Goal: Task Accomplishment & Management: Use online tool/utility

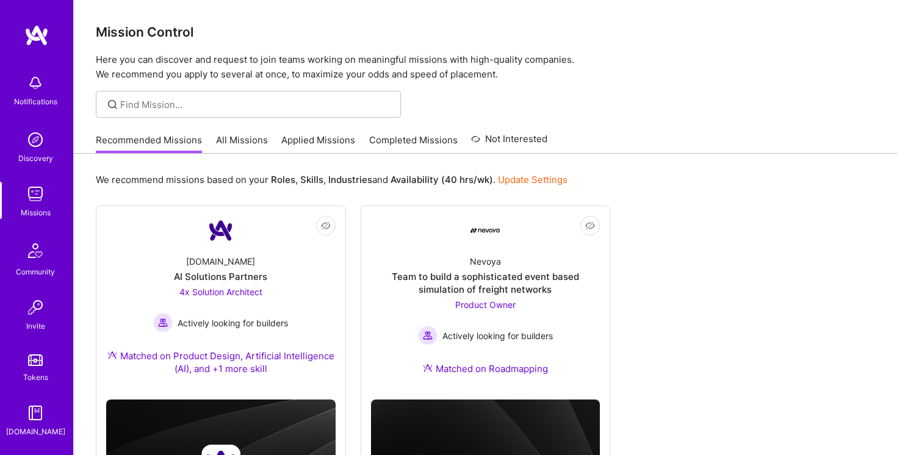
click at [254, 145] on link "All Missions" at bounding box center [242, 144] width 52 height 20
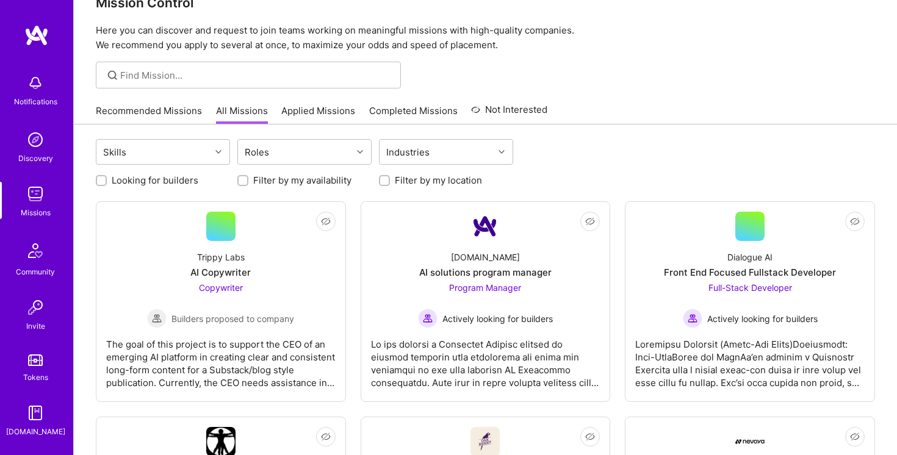
scroll to position [41, 0]
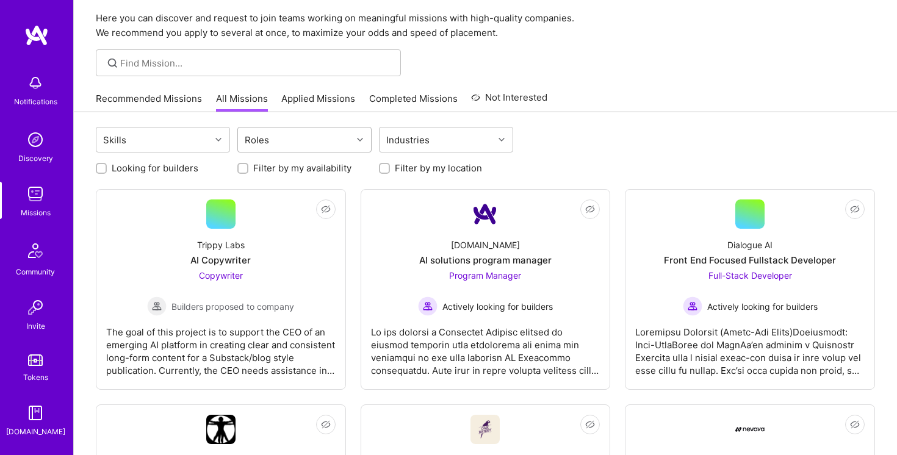
click at [306, 140] on div "Roles" at bounding box center [295, 139] width 114 height 24
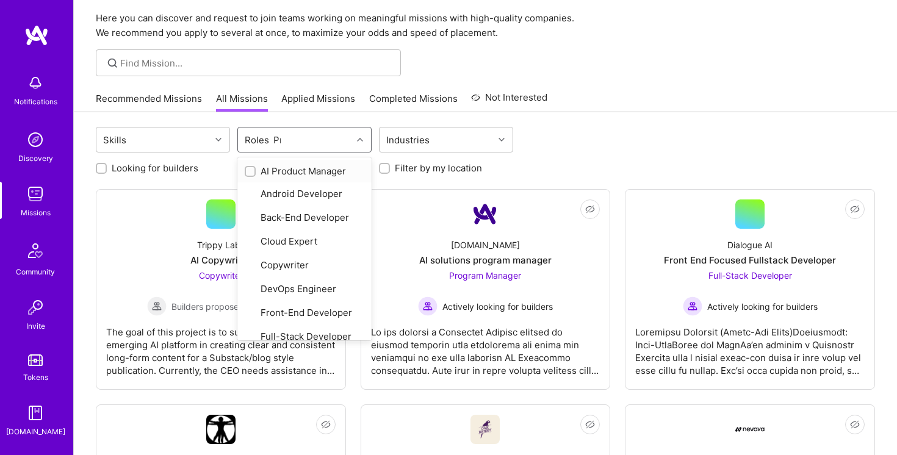
type input "Pro"
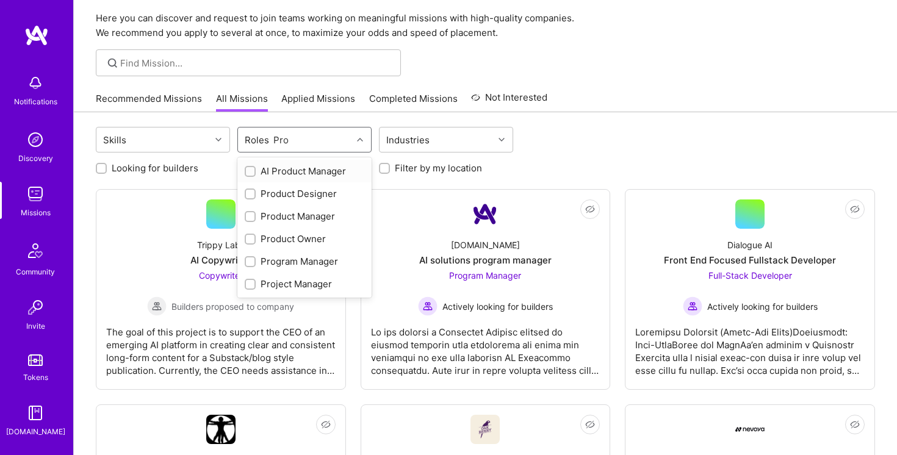
click at [251, 170] on input "checkbox" at bounding box center [251, 172] width 9 height 9
checkbox input "true"
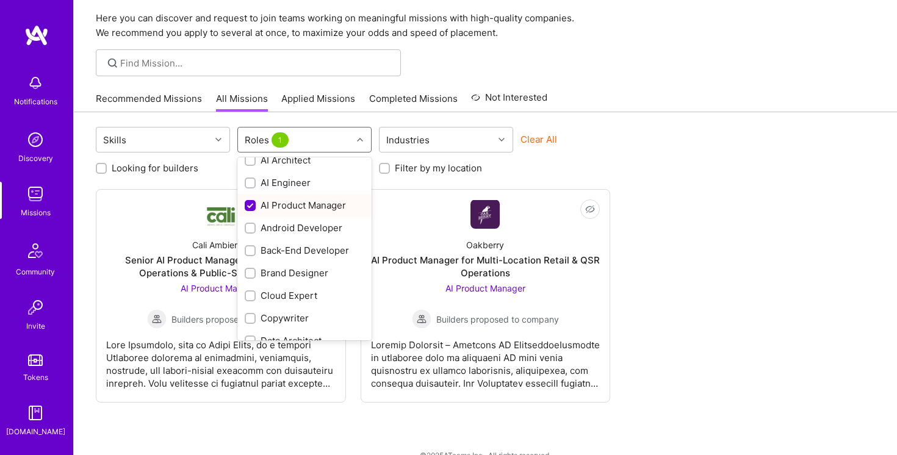
scroll to position [0, 0]
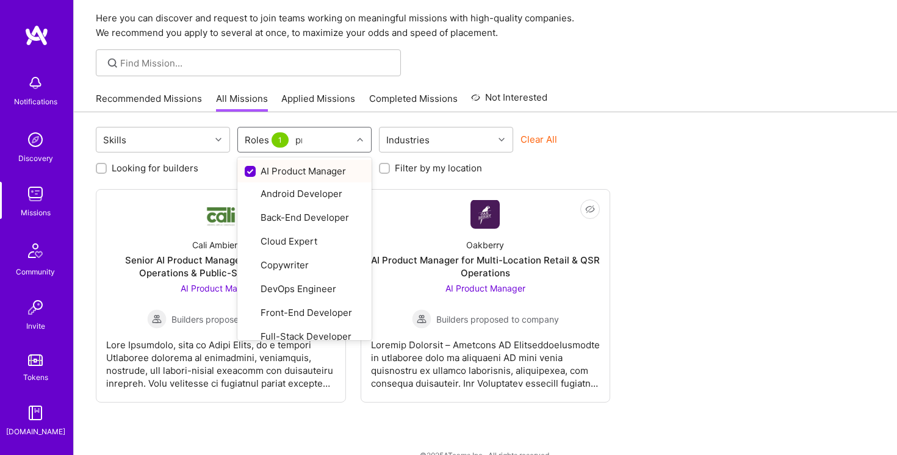
type input "pro"
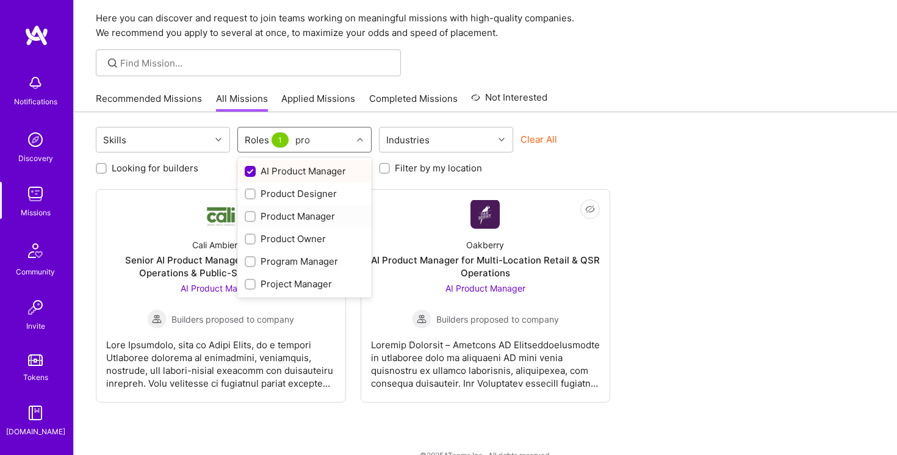
click at [252, 215] on input "checkbox" at bounding box center [251, 217] width 9 height 9
checkbox input "true"
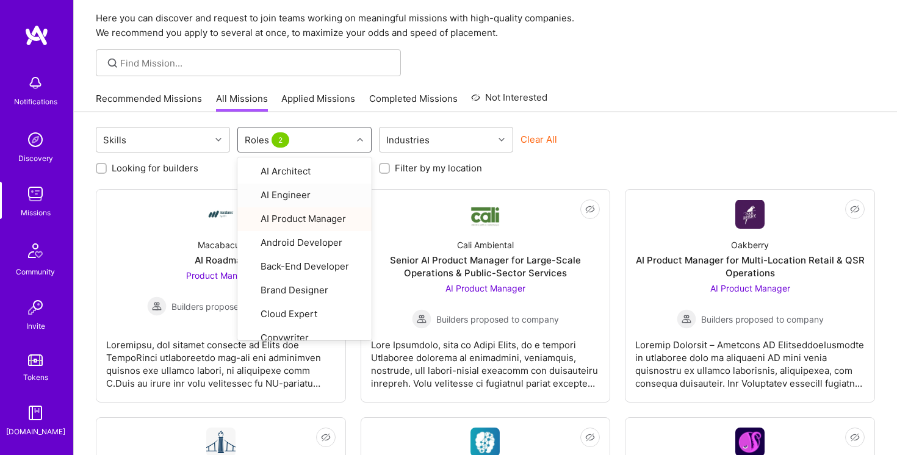
click at [672, 139] on div "Skills option Product Manager, selected. option AI Engineer focused, 2 of 28. 2…" at bounding box center [485, 141] width 779 height 29
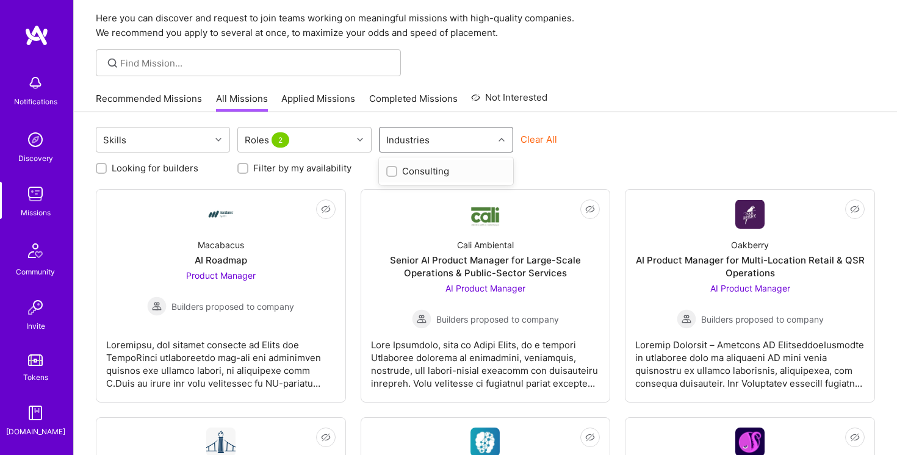
click at [461, 140] on div "Industries" at bounding box center [436, 139] width 114 height 24
click at [644, 135] on div "Clear All" at bounding box center [587, 144] width 134 height 23
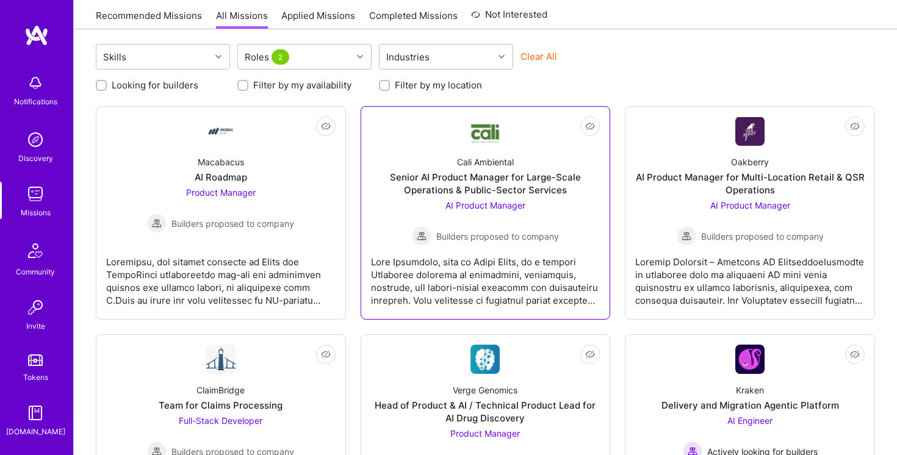
scroll to position [140, 0]
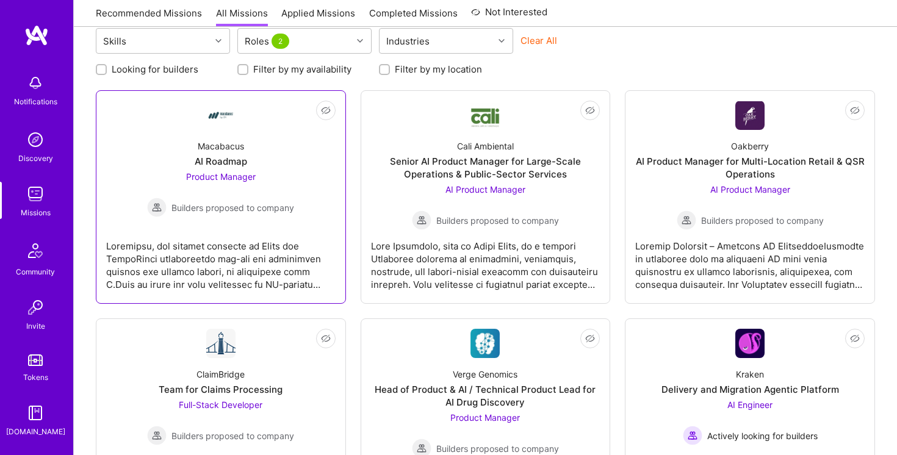
click at [237, 145] on div "Macabacus" at bounding box center [221, 146] width 46 height 13
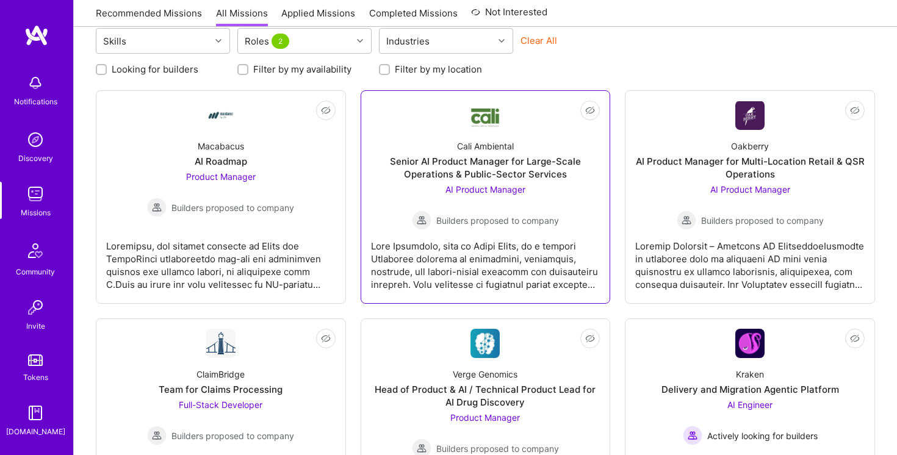
click at [497, 160] on div "Senior AI Product Manager for Large-Scale Operations & Public-Sector Services" at bounding box center [485, 168] width 229 height 26
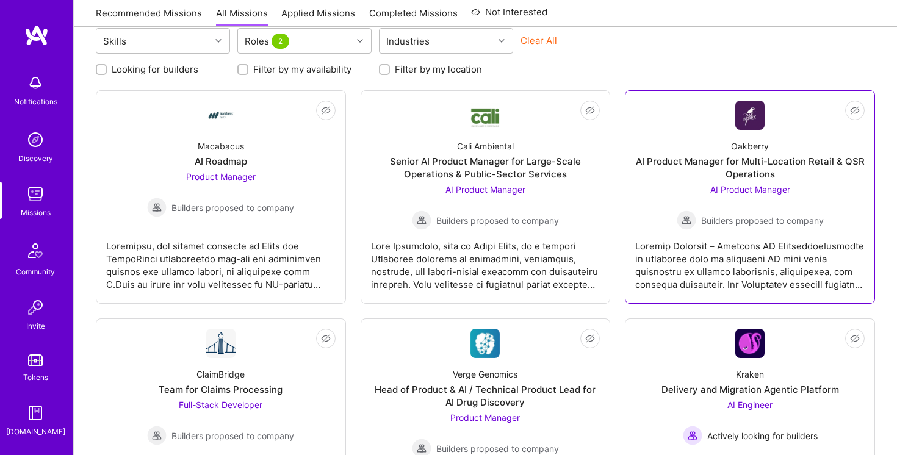
click at [768, 163] on div "AI Product Manager for Multi-Location Retail & QSR Operations" at bounding box center [749, 168] width 229 height 26
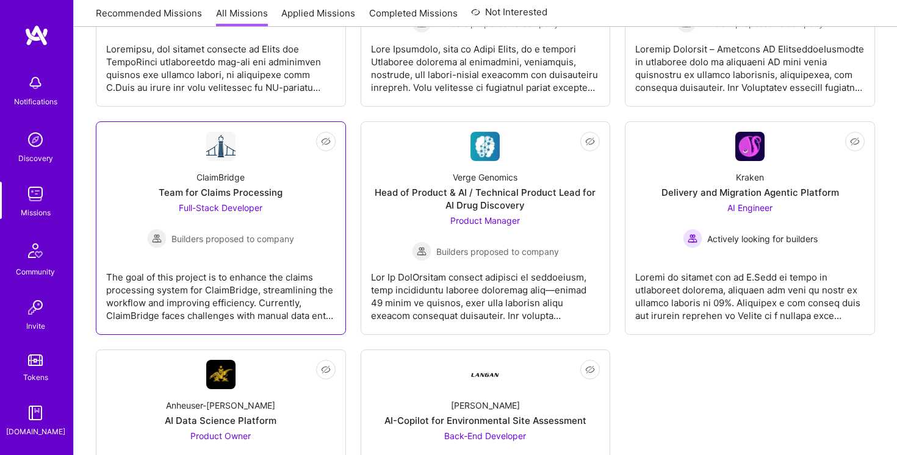
scroll to position [462, 0]
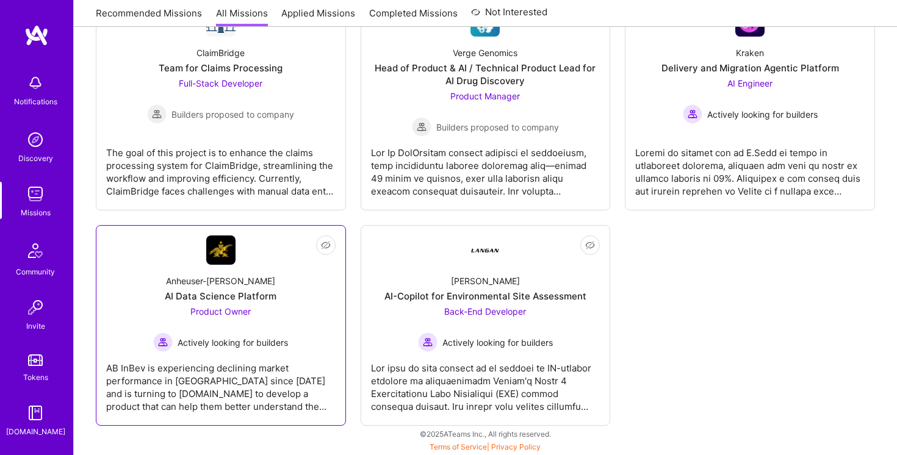
click at [220, 262] on img at bounding box center [220, 249] width 29 height 29
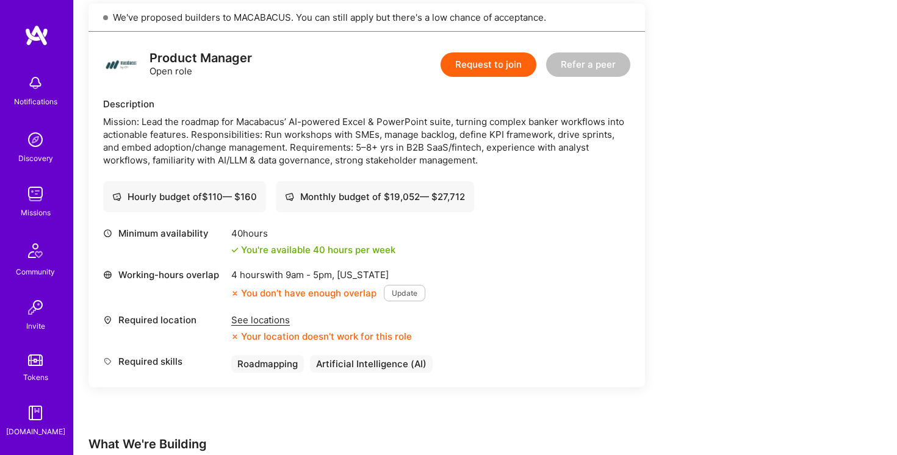
scroll to position [279, 0]
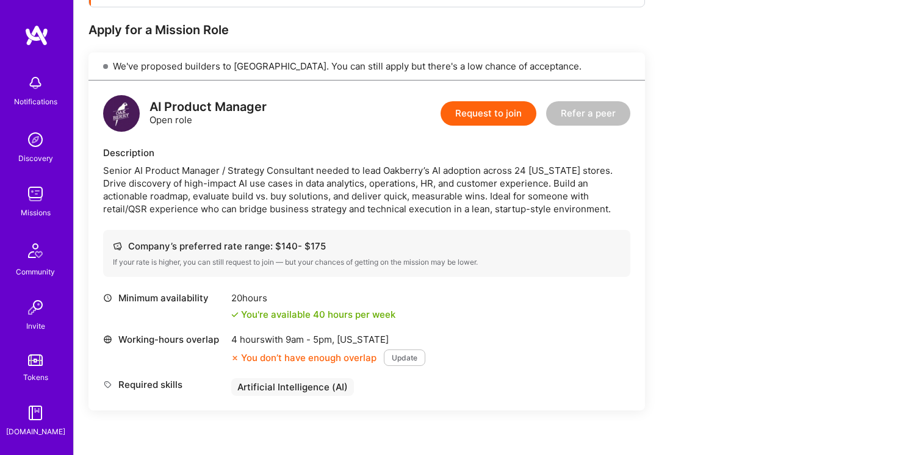
scroll to position [274, 0]
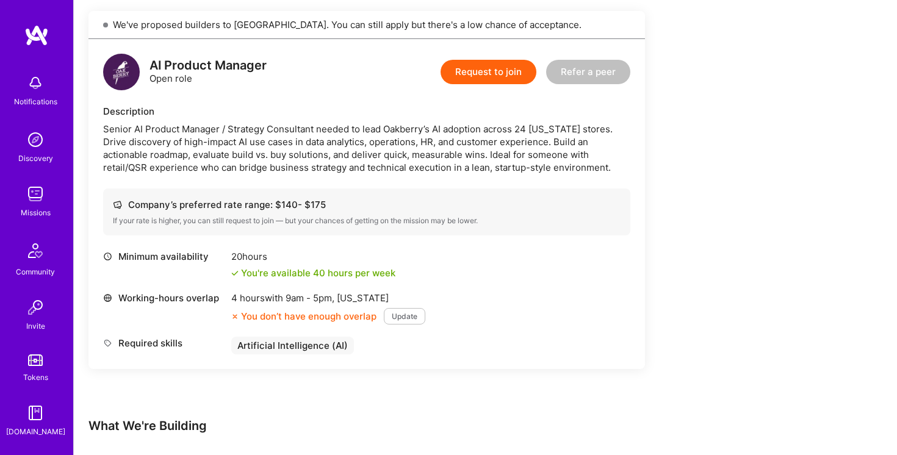
click at [176, 129] on div "Senior AI Product Manager / Strategy Consultant needed to lead Oakberry’s AI ad…" at bounding box center [366, 148] width 527 height 51
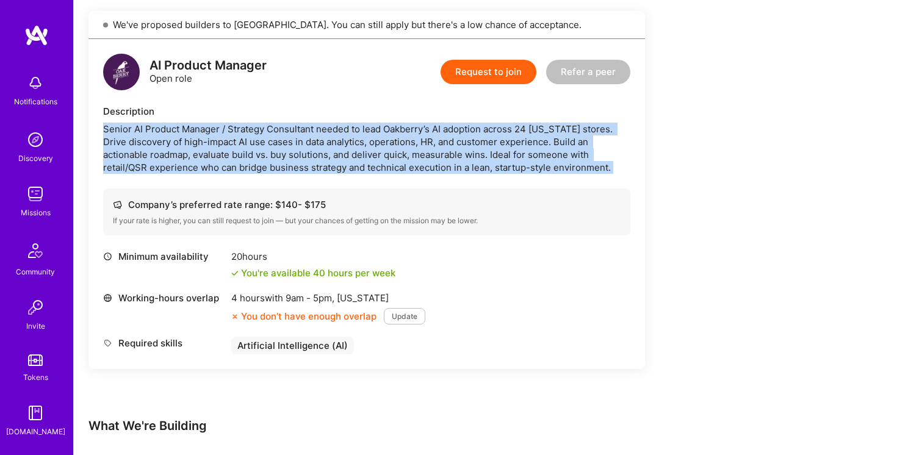
drag, startPoint x: 176, startPoint y: 129, endPoint x: 174, endPoint y: 187, distance: 58.6
click at [174, 187] on div "AI Product Manager Open role Request to join Refer a peer Description Senior AI…" at bounding box center [366, 204] width 556 height 330
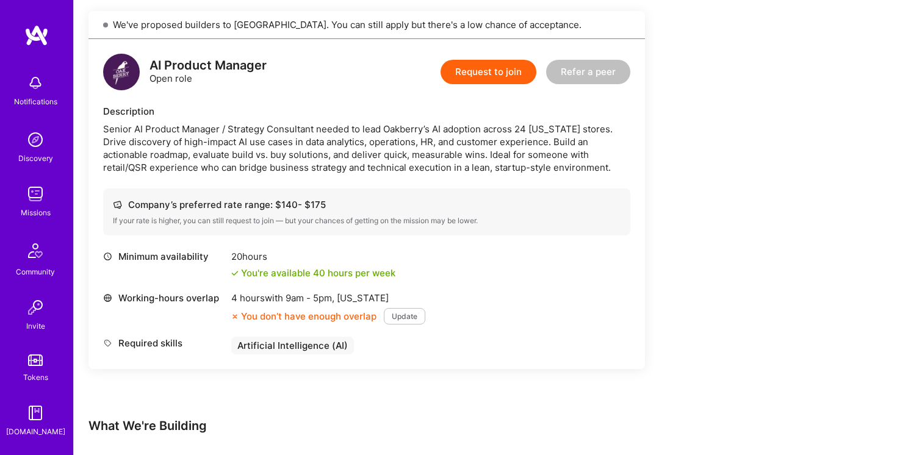
click at [178, 170] on div "Senior AI Product Manager / Strategy Consultant needed to lead Oakberry’s AI ad…" at bounding box center [366, 148] width 527 height 51
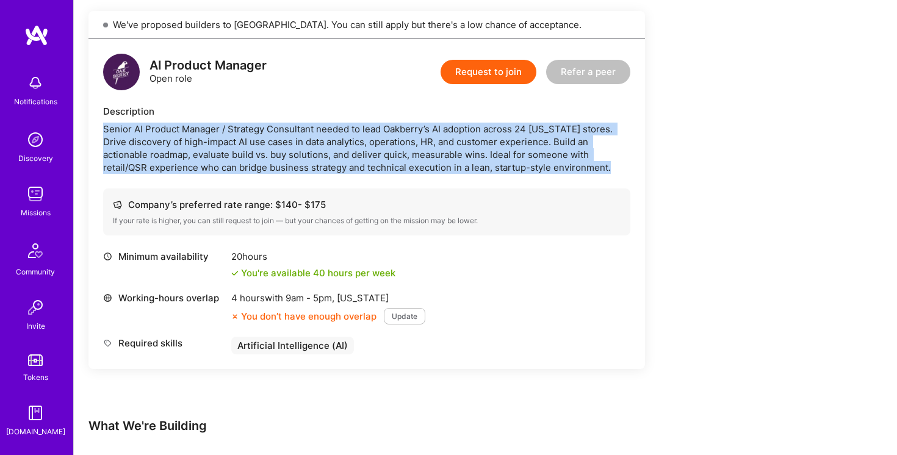
drag, startPoint x: 178, startPoint y: 170, endPoint x: 178, endPoint y: 134, distance: 36.6
click at [178, 134] on div "Senior AI Product Manager / Strategy Consultant needed to lead Oakberry’s AI ad…" at bounding box center [366, 148] width 527 height 51
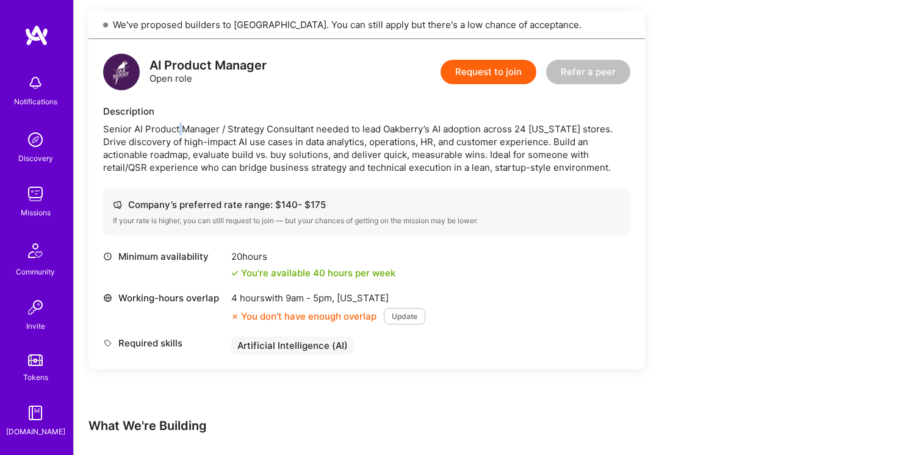
click at [178, 134] on div "Senior AI Product Manager / Strategy Consultant needed to lead Oakberry’s AI ad…" at bounding box center [366, 148] width 527 height 51
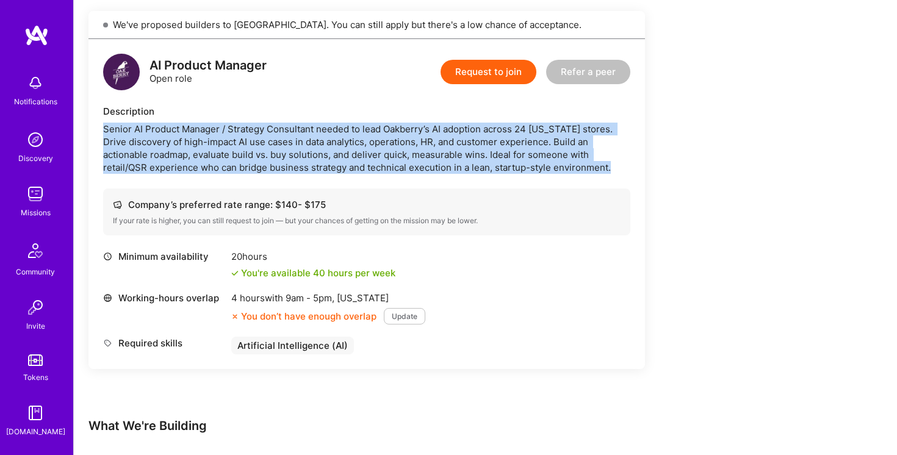
drag, startPoint x: 178, startPoint y: 134, endPoint x: 168, endPoint y: 158, distance: 26.1
click at [168, 158] on div "Senior AI Product Manager / Strategy Consultant needed to lead Oakberry’s AI ad…" at bounding box center [366, 148] width 527 height 51
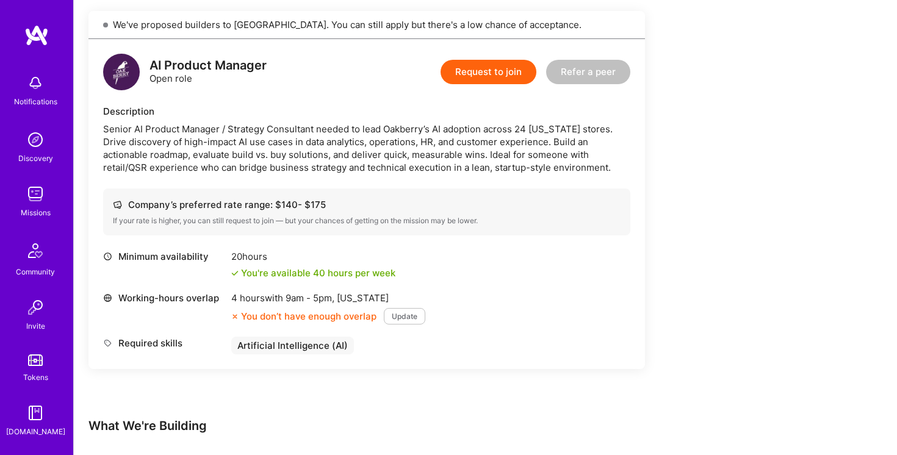
scroll to position [279, 0]
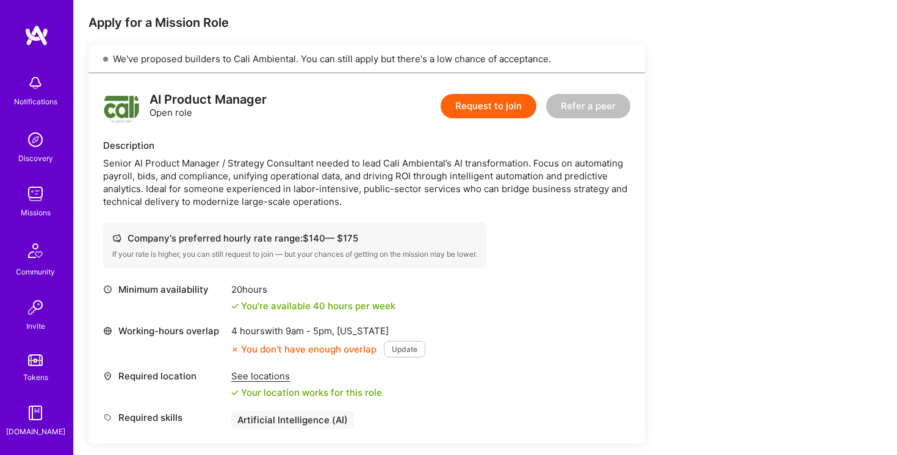
scroll to position [240, 0]
click at [373, 188] on div "Senior AI Product Manager / Strategy Consultant needed to lead Cali Ambiental’s…" at bounding box center [366, 182] width 527 height 51
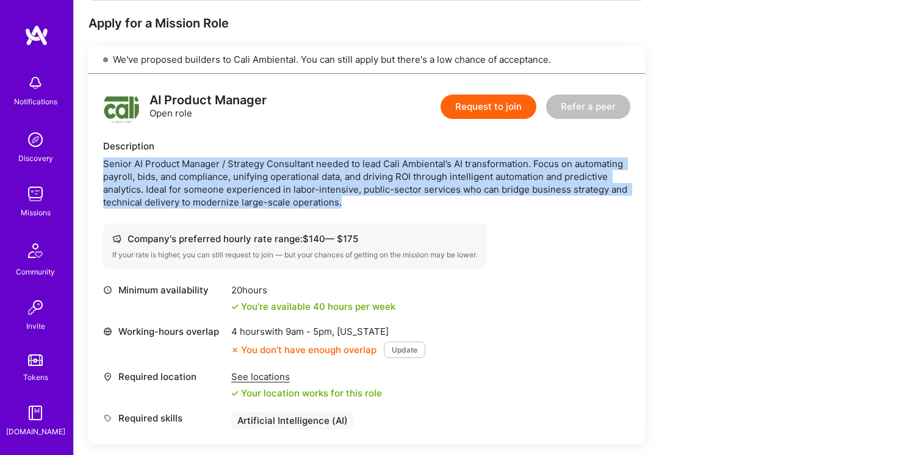
click at [373, 188] on div "Senior AI Product Manager / Strategy Consultant needed to lead Cali Ambiental’s…" at bounding box center [366, 182] width 527 height 51
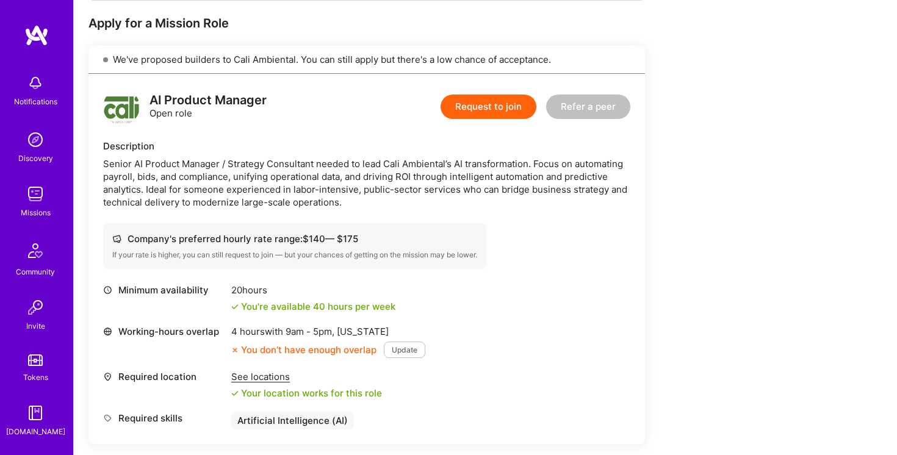
click at [388, 198] on div "Senior AI Product Manager / Strategy Consultant needed to lead Cali Ambiental’s…" at bounding box center [366, 182] width 527 height 51
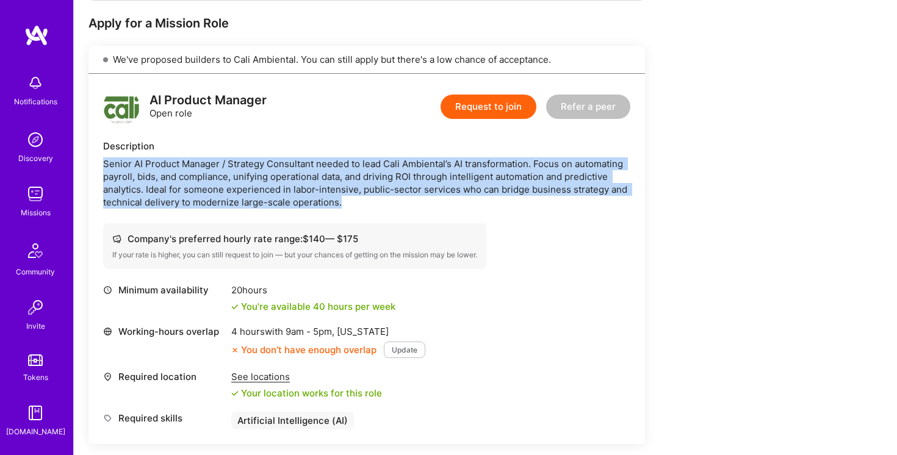
drag, startPoint x: 388, startPoint y: 198, endPoint x: 106, endPoint y: 162, distance: 284.1
click at [106, 162] on div "Senior AI Product Manager / Strategy Consultant needed to lead Cali Ambiental’s…" at bounding box center [366, 182] width 527 height 51
drag, startPoint x: 106, startPoint y: 162, endPoint x: 342, endPoint y: 205, distance: 239.3
click at [342, 205] on div "Senior AI Product Manager / Strategy Consultant needed to lead Cali Ambiental’s…" at bounding box center [366, 182] width 527 height 51
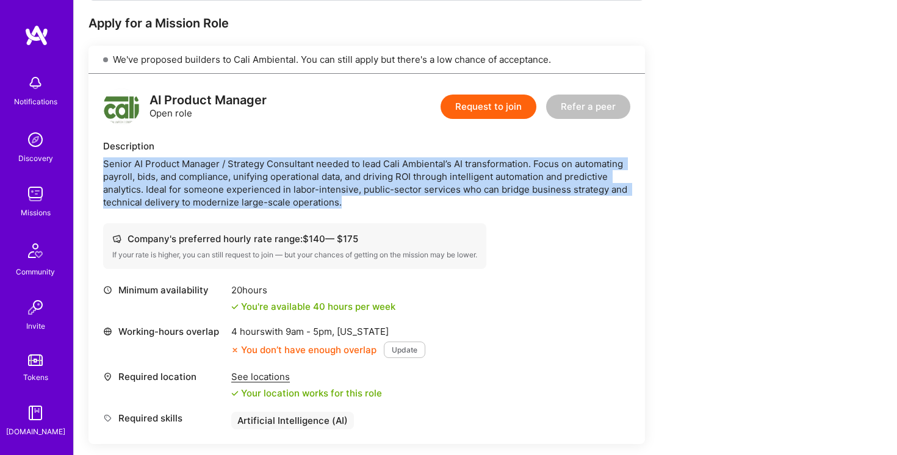
click at [342, 205] on div "Senior AI Product Manager / Strategy Consultant needed to lead Cali Ambiental’s…" at bounding box center [366, 182] width 527 height 51
drag, startPoint x: 342, startPoint y: 205, endPoint x: 123, endPoint y: 162, distance: 223.1
click at [123, 162] on div "Senior AI Product Manager / Strategy Consultant needed to lead Cali Ambiental’s…" at bounding box center [366, 182] width 527 height 51
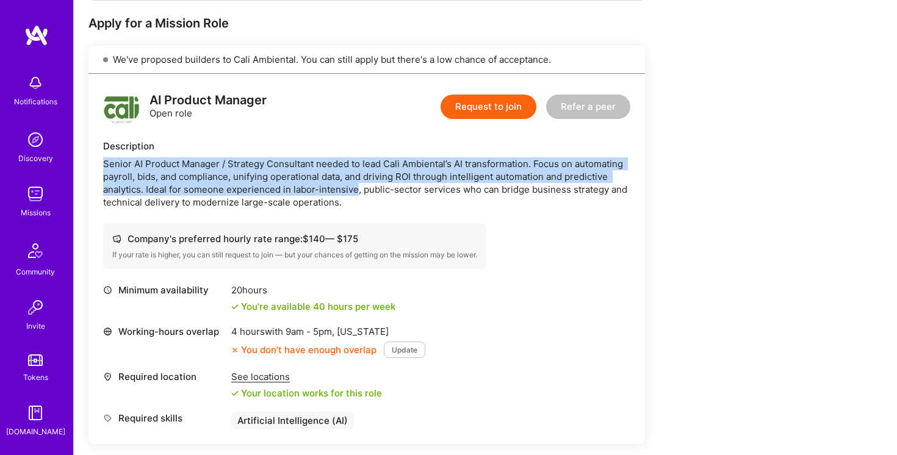
drag, startPoint x: 123, startPoint y: 162, endPoint x: 335, endPoint y: 193, distance: 214.5
click at [335, 193] on div "Senior AI Product Manager / Strategy Consultant needed to lead Cali Ambiental’s…" at bounding box center [366, 182] width 527 height 51
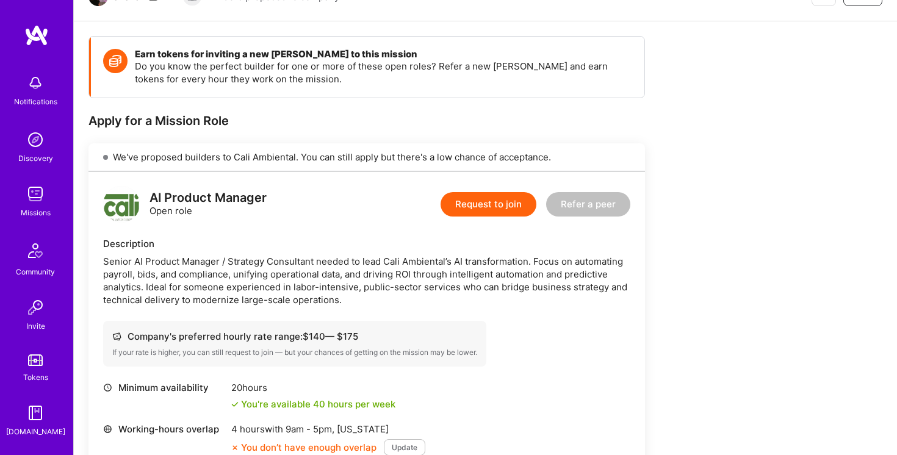
scroll to position [141, 0]
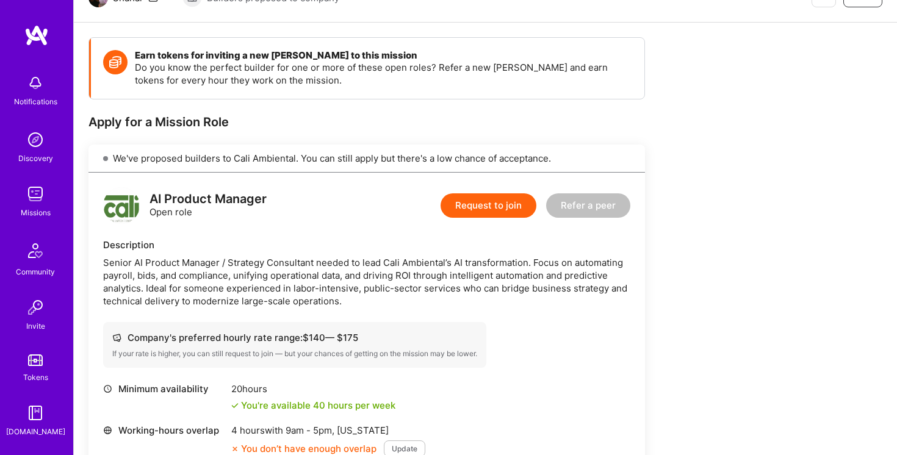
click at [348, 271] on div "Senior AI Product Manager / Strategy Consultant needed to lead Cali Ambiental’s…" at bounding box center [366, 281] width 527 height 51
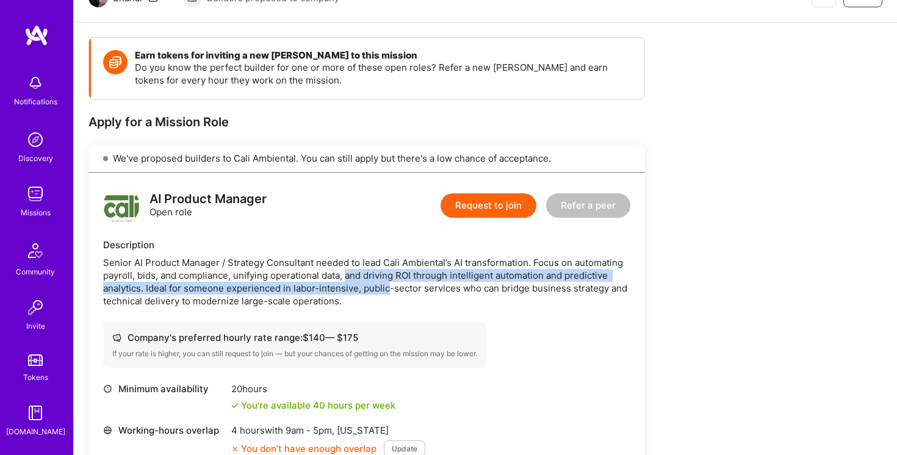
drag, startPoint x: 348, startPoint y: 271, endPoint x: 367, endPoint y: 289, distance: 25.9
click at [367, 289] on div "Senior AI Product Manager / Strategy Consultant needed to lead Cali Ambiental’s…" at bounding box center [366, 281] width 527 height 51
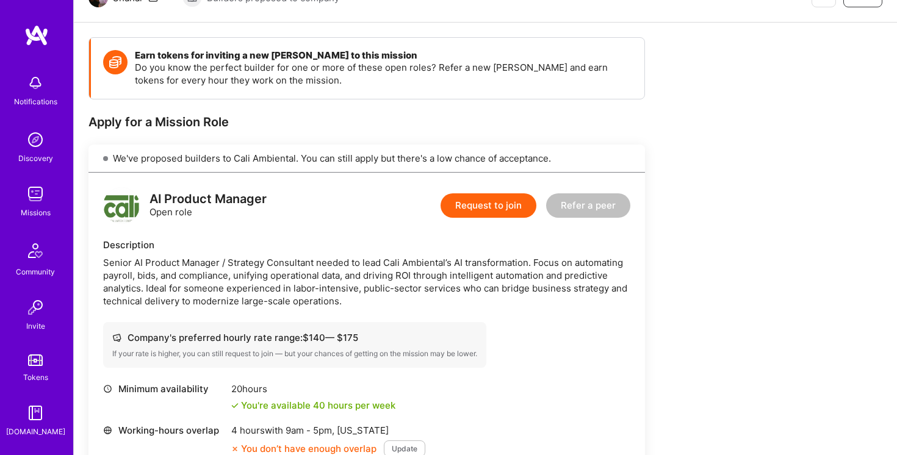
click at [356, 286] on div "Senior AI Product Manager / Strategy Consultant needed to lead Cali Ambiental’s…" at bounding box center [366, 281] width 527 height 51
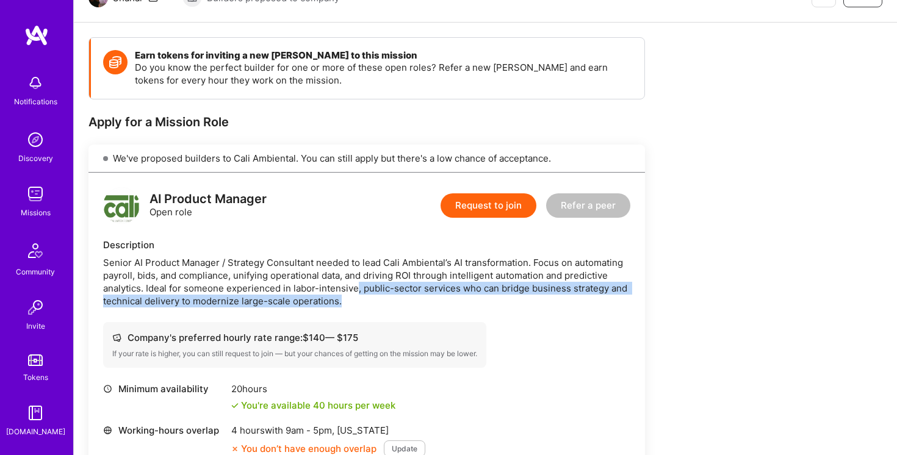
drag, startPoint x: 356, startPoint y: 286, endPoint x: 356, endPoint y: 307, distance: 20.7
click at [356, 307] on div "Senior AI Product Manager / Strategy Consultant needed to lead Cali Ambiental’s…" at bounding box center [366, 281] width 527 height 51
click at [355, 307] on div "Senior AI Product Manager / Strategy Consultant needed to lead Cali Ambiental’s…" at bounding box center [366, 281] width 527 height 51
drag, startPoint x: 355, startPoint y: 307, endPoint x: 153, endPoint y: 288, distance: 202.8
click at [154, 288] on div "Senior AI Product Manager / Strategy Consultant needed to lead Cali Ambiental’s…" at bounding box center [366, 281] width 527 height 51
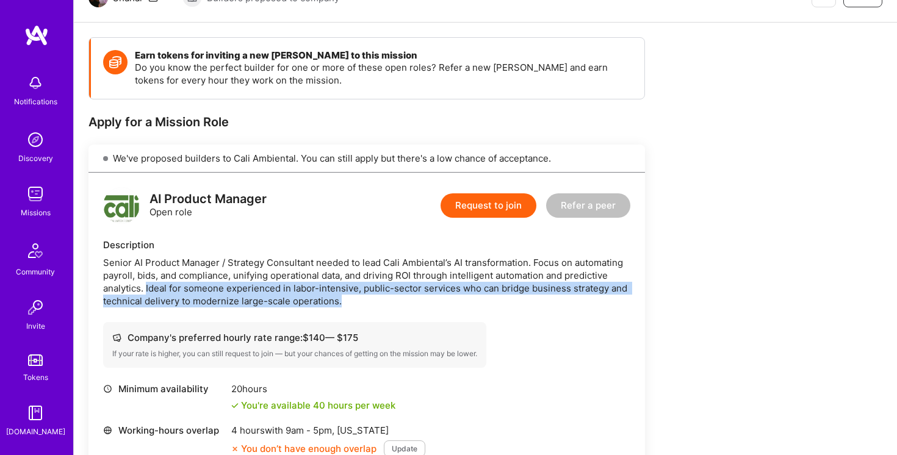
click at [153, 288] on div "Senior AI Product Manager / Strategy Consultant needed to lead Cali Ambiental’s…" at bounding box center [366, 281] width 527 height 51
drag, startPoint x: 153, startPoint y: 288, endPoint x: 360, endPoint y: 312, distance: 208.1
click at [360, 312] on div "AI Product Manager Open role Request to join Refer a peer Description Senior AI…" at bounding box center [366, 358] width 556 height 370
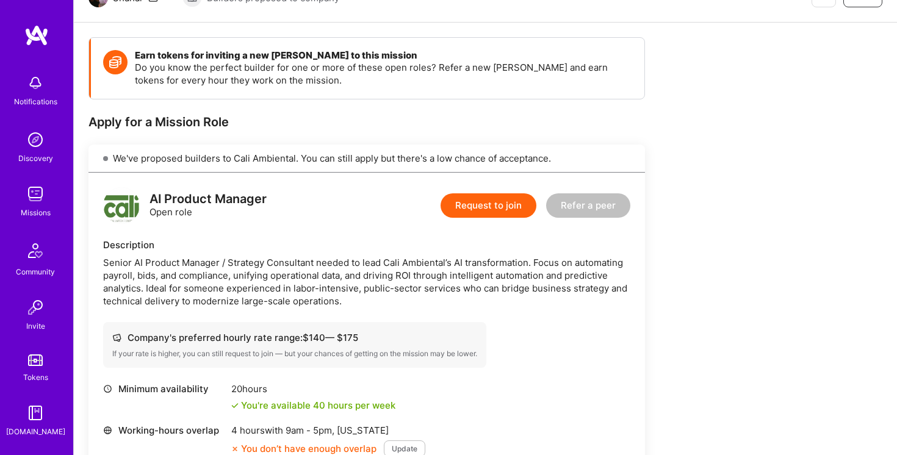
click at [373, 302] on div "Senior AI Product Manager / Strategy Consultant needed to lead Cali Ambiental’s…" at bounding box center [366, 281] width 527 height 51
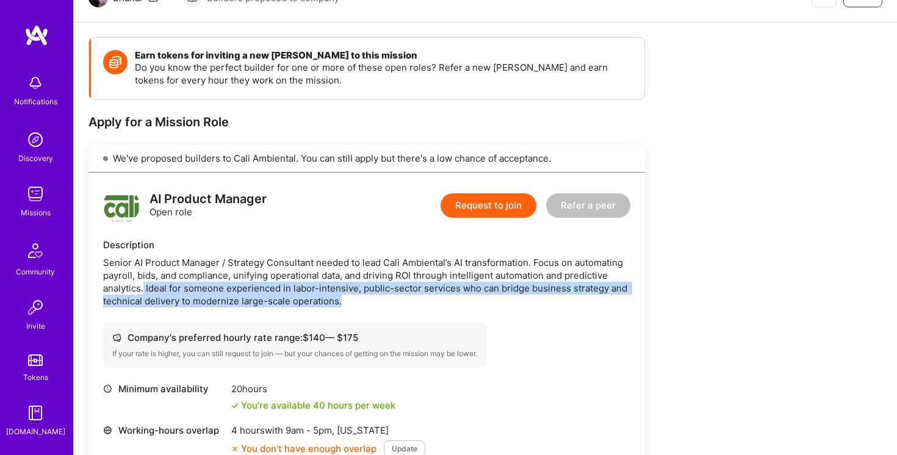
drag, startPoint x: 373, startPoint y: 302, endPoint x: 145, endPoint y: 289, distance: 228.5
click at [145, 289] on div "Senior AI Product Manager / Strategy Consultant needed to lead Cali Ambiental’s…" at bounding box center [366, 281] width 527 height 51
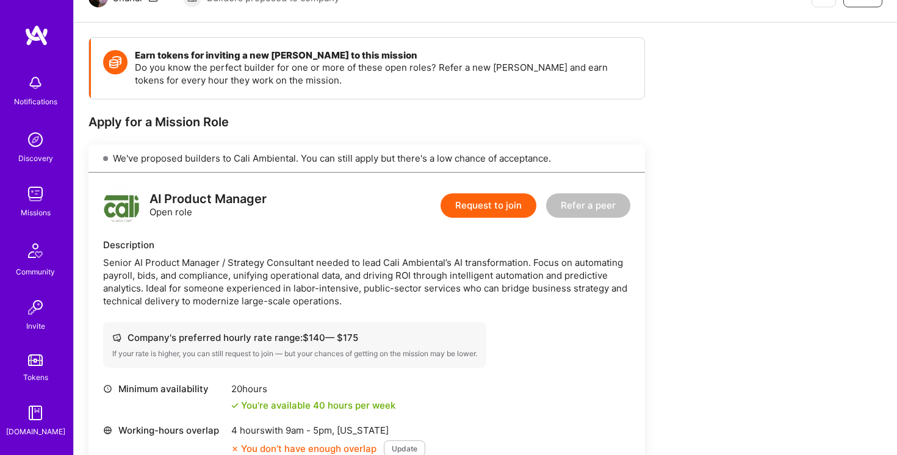
click at [149, 289] on div "Senior AI Product Manager / Strategy Consultant needed to lead Cali Ambiental’s…" at bounding box center [366, 281] width 527 height 51
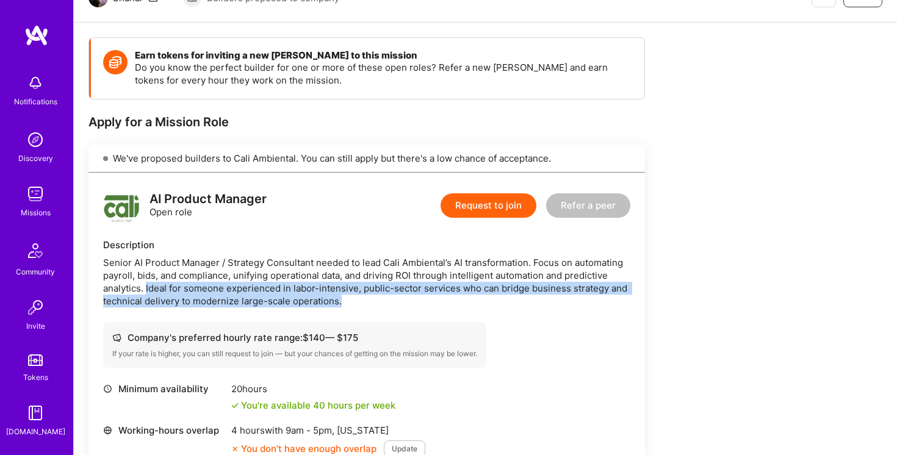
drag, startPoint x: 149, startPoint y: 289, endPoint x: 371, endPoint y: 301, distance: 221.8
click at [371, 301] on div "Senior AI Product Manager / Strategy Consultant needed to lead Cali Ambiental’s…" at bounding box center [366, 281] width 527 height 51
drag, startPoint x: 371, startPoint y: 301, endPoint x: 151, endPoint y: 289, distance: 220.5
click at [151, 289] on div "Senior AI Product Manager / Strategy Consultant needed to lead Cali Ambiental’s…" at bounding box center [366, 281] width 527 height 51
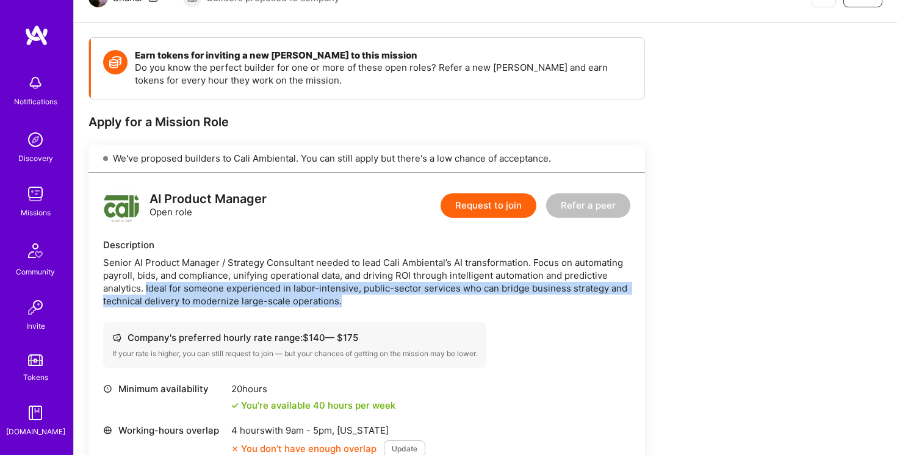
click at [151, 289] on div "Senior AI Product Manager / Strategy Consultant needed to lead Cali Ambiental’s…" at bounding box center [366, 281] width 527 height 51
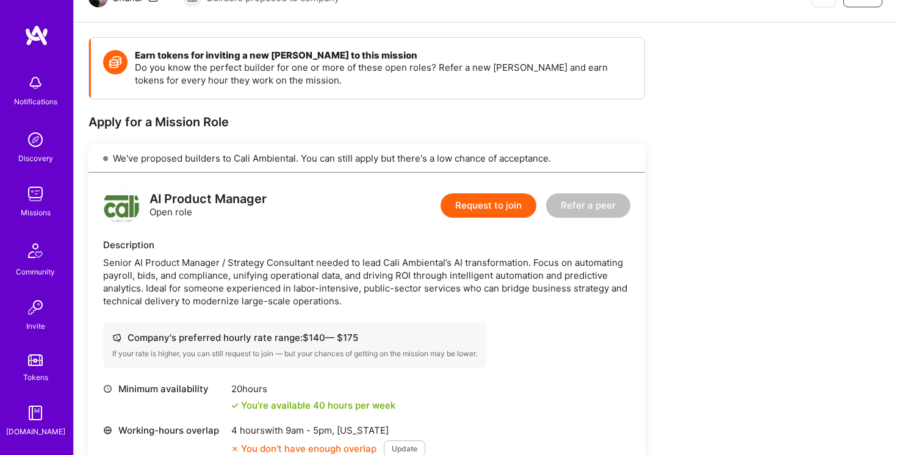
click at [138, 286] on div "Senior AI Product Manager / Strategy Consultant needed to lead Cali Ambiental’s…" at bounding box center [366, 281] width 527 height 51
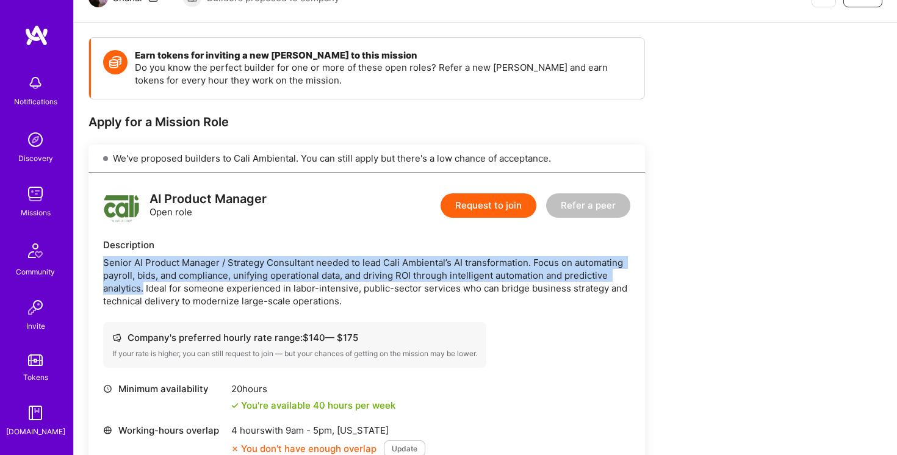
drag, startPoint x: 138, startPoint y: 286, endPoint x: 107, endPoint y: 260, distance: 41.2
click at [107, 260] on div "Senior AI Product Manager / Strategy Consultant needed to lead Cali Ambiental’s…" at bounding box center [366, 281] width 527 height 51
drag, startPoint x: 107, startPoint y: 260, endPoint x: 129, endPoint y: 284, distance: 33.2
click at [129, 284] on div "Senior AI Product Manager / Strategy Consultant needed to lead Cali Ambiental’s…" at bounding box center [366, 281] width 527 height 51
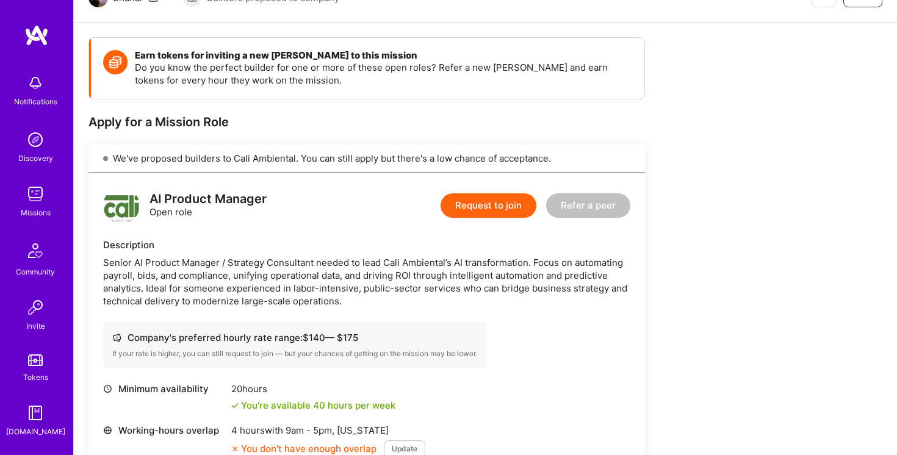
click at [150, 291] on div "Senior AI Product Manager / Strategy Consultant needed to lead Cali Ambiental’s…" at bounding box center [366, 281] width 527 height 51
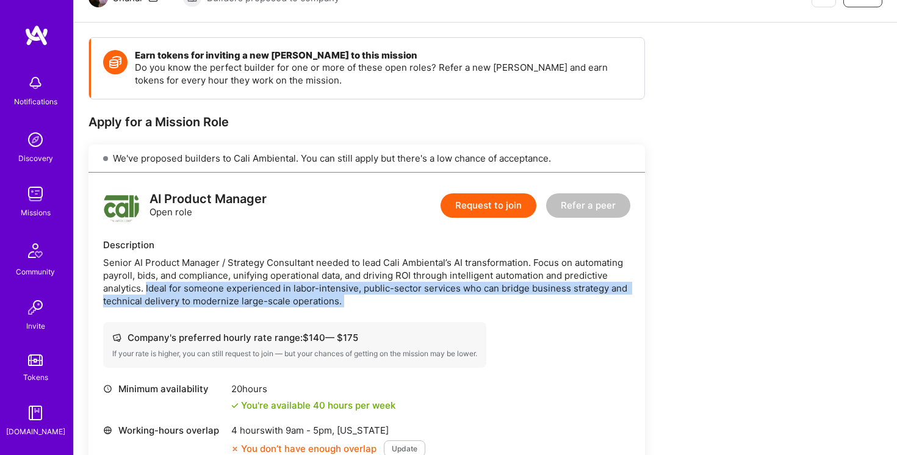
drag, startPoint x: 150, startPoint y: 291, endPoint x: 421, endPoint y: 308, distance: 271.4
click at [421, 308] on div "AI Product Manager Open role Request to join Refer a peer Description Senior AI…" at bounding box center [366, 358] width 556 height 370
drag, startPoint x: 421, startPoint y: 308, endPoint x: 184, endPoint y: 290, distance: 237.3
click at [184, 290] on div "AI Product Manager Open role Request to join Refer a peer Description Senior AI…" at bounding box center [366, 358] width 556 height 370
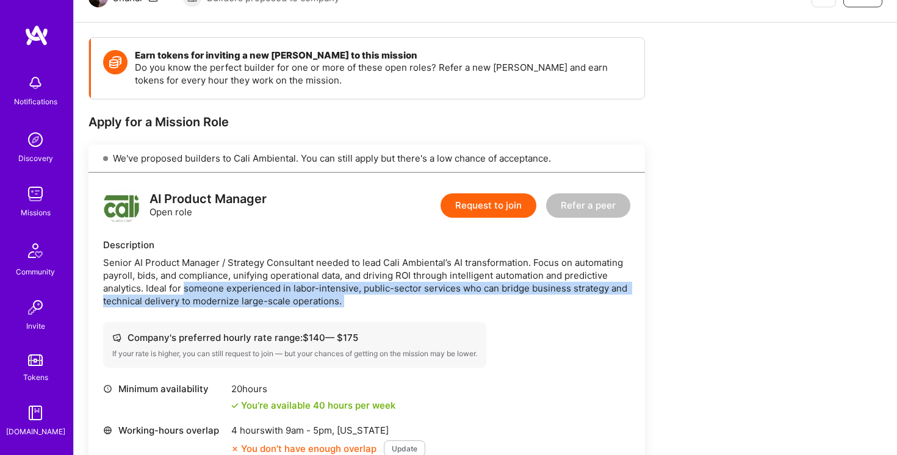
scroll to position [142, 0]
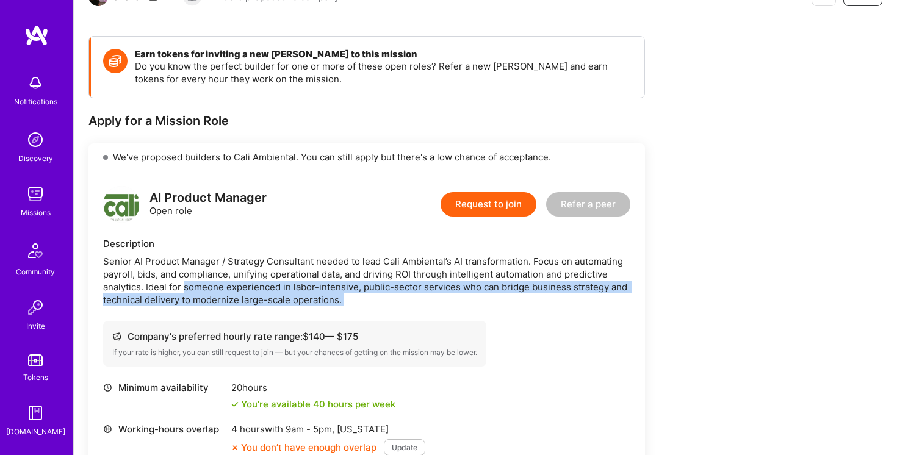
click at [184, 289] on div "Senior AI Product Manager / Strategy Consultant needed to lead Cali Ambiental’s…" at bounding box center [366, 280] width 527 height 51
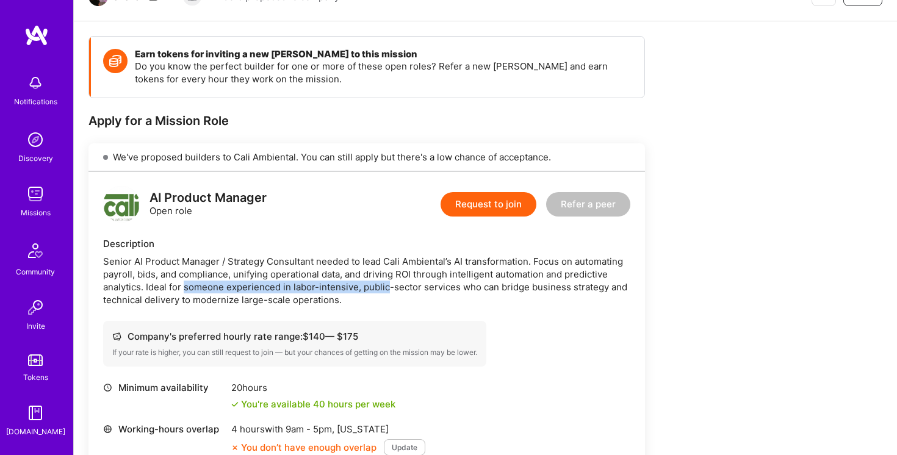
drag, startPoint x: 184, startPoint y: 289, endPoint x: 370, endPoint y: 289, distance: 186.0
click at [370, 289] on div "Senior AI Product Manager / Strategy Consultant needed to lead Cali Ambiental’s…" at bounding box center [366, 280] width 527 height 51
click at [370, 304] on div "Senior AI Product Manager / Strategy Consultant needed to lead Cali Ambiental’s…" at bounding box center [366, 280] width 527 height 51
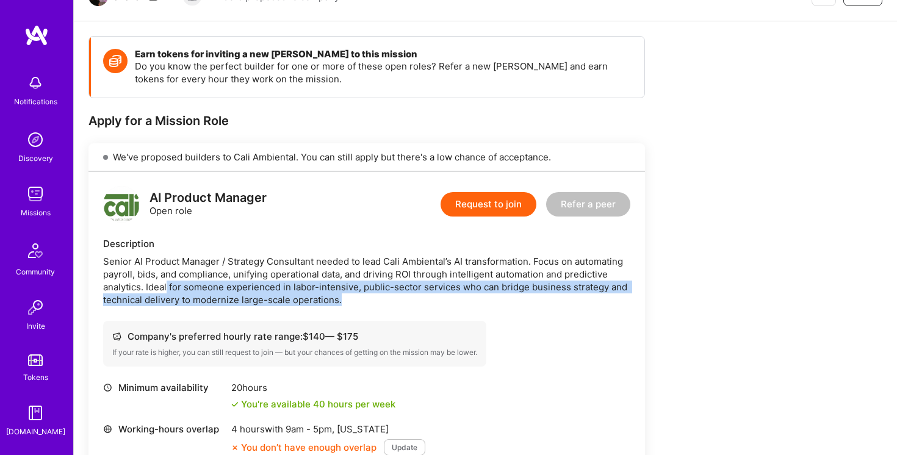
drag, startPoint x: 370, startPoint y: 304, endPoint x: 166, endPoint y: 282, distance: 205.5
click at [166, 282] on div "Senior AI Product Manager / Strategy Consultant needed to lead Cali Ambiental’s…" at bounding box center [366, 280] width 527 height 51
drag, startPoint x: 166, startPoint y: 282, endPoint x: 367, endPoint y: 300, distance: 202.1
click at [367, 300] on div "Senior AI Product Manager / Strategy Consultant needed to lead Cali Ambiental’s…" at bounding box center [366, 280] width 527 height 51
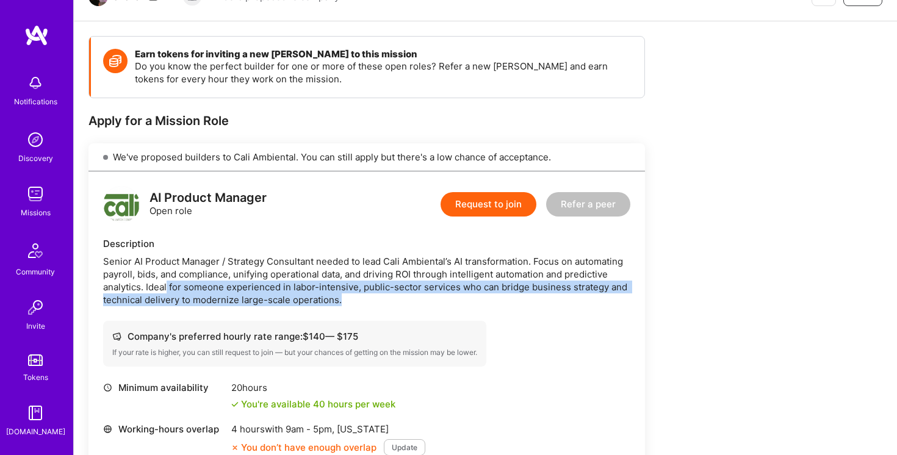
click at [367, 300] on div "Senior AI Product Manager / Strategy Consultant needed to lead Cali Ambiental’s…" at bounding box center [366, 280] width 527 height 51
drag, startPoint x: 367, startPoint y: 300, endPoint x: 153, endPoint y: 285, distance: 214.6
click at [153, 285] on div "Senior AI Product Manager / Strategy Consultant needed to lead Cali Ambiental’s…" at bounding box center [366, 280] width 527 height 51
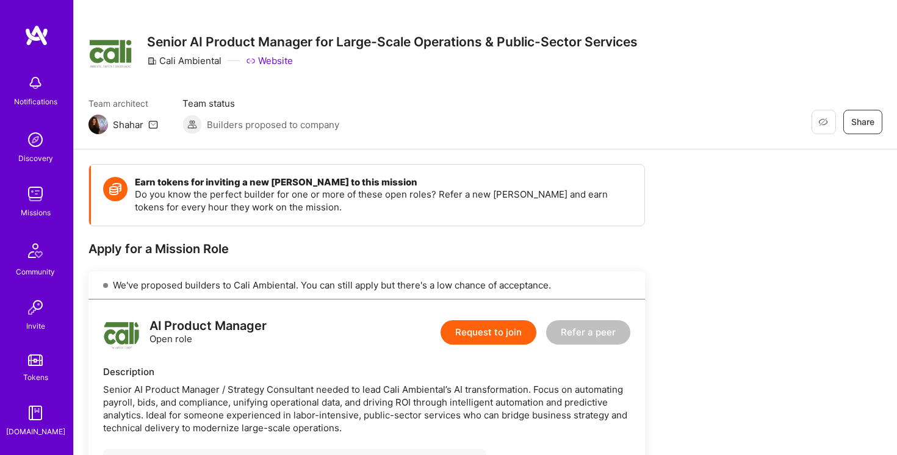
scroll to position [0, 0]
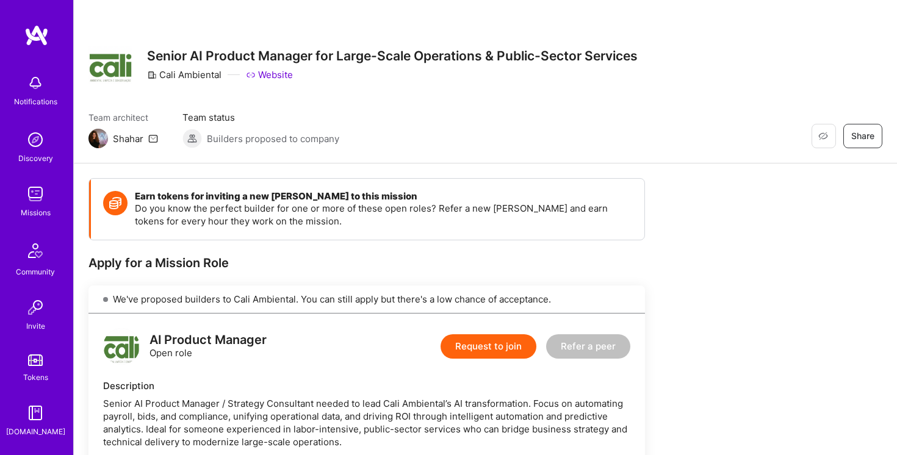
click at [358, 300] on div "We've proposed builders to Cali Ambiental. You can still apply but there's a lo…" at bounding box center [366, 299] width 556 height 28
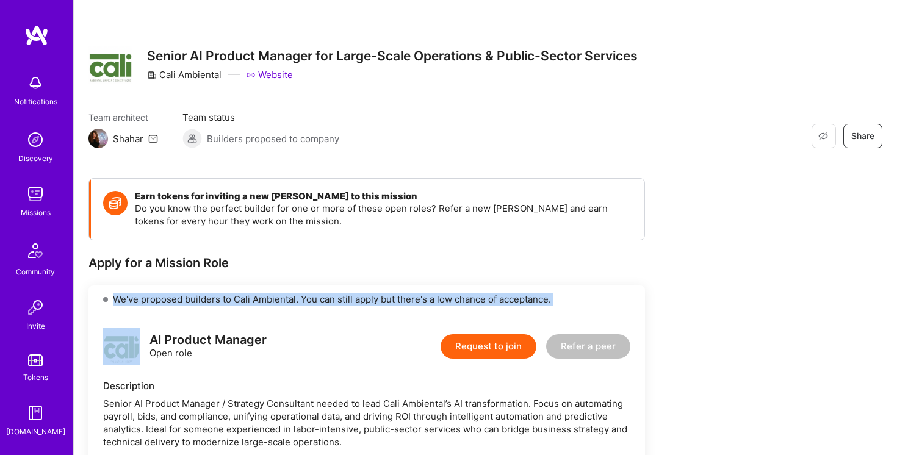
click at [358, 300] on div "We've proposed builders to Cali Ambiental. You can still apply but there's a lo…" at bounding box center [366, 299] width 556 height 28
click at [101, 139] on img at bounding box center [98, 139] width 20 height 20
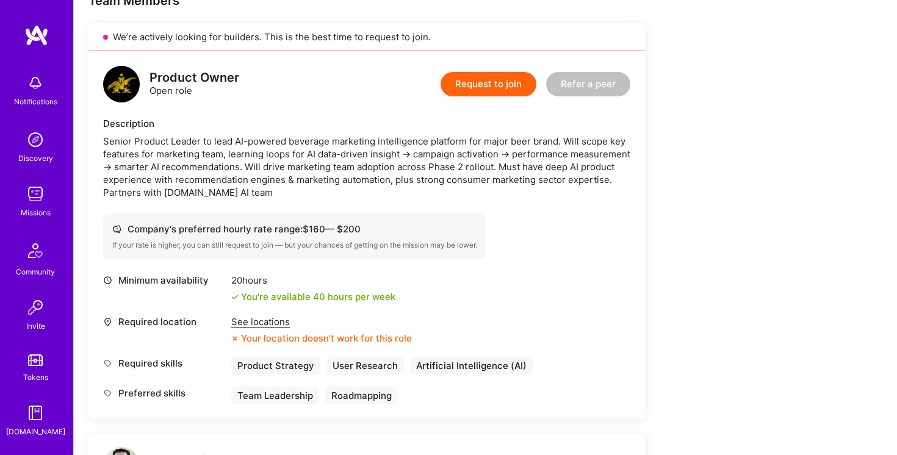
scroll to position [256, 0]
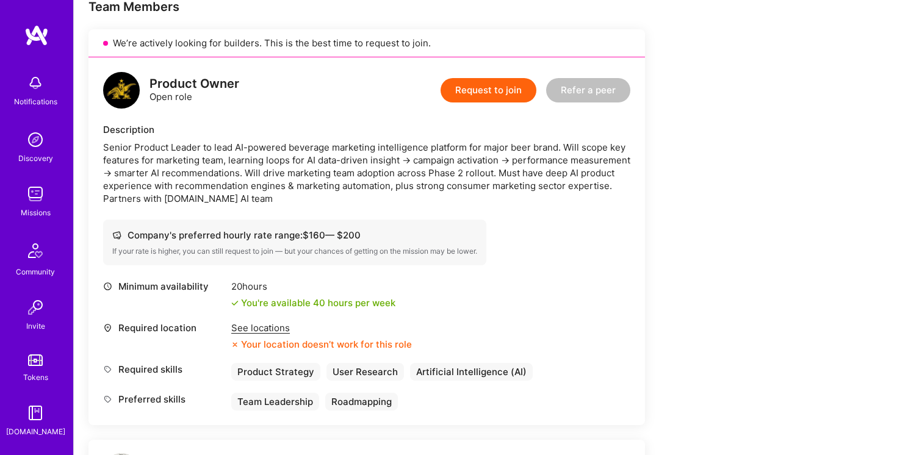
click at [278, 329] on div "See locations" at bounding box center [321, 327] width 181 height 13
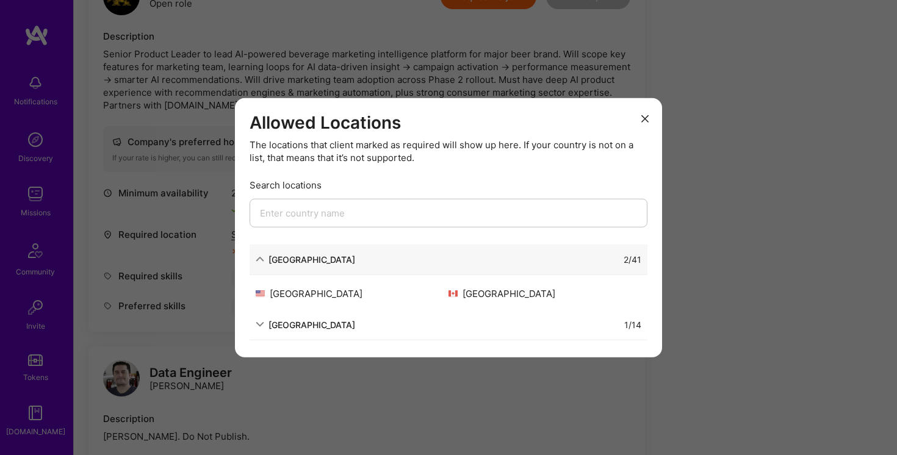
scroll to position [359, 0]
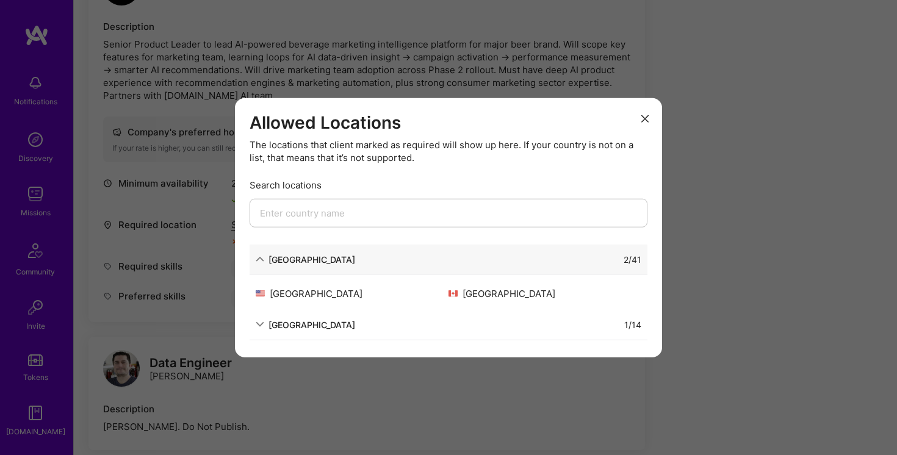
click at [722, 203] on div "Allowed Locations The locations that client marked as required will show up her…" at bounding box center [448, 227] width 897 height 455
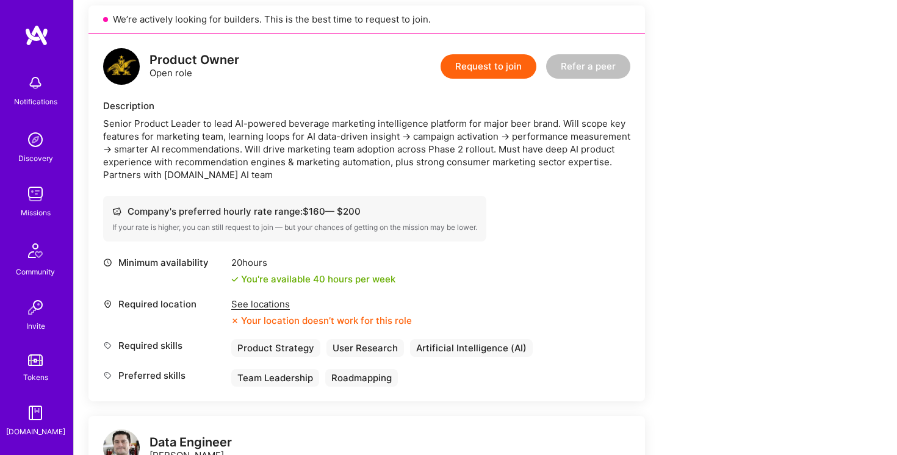
scroll to position [175, 0]
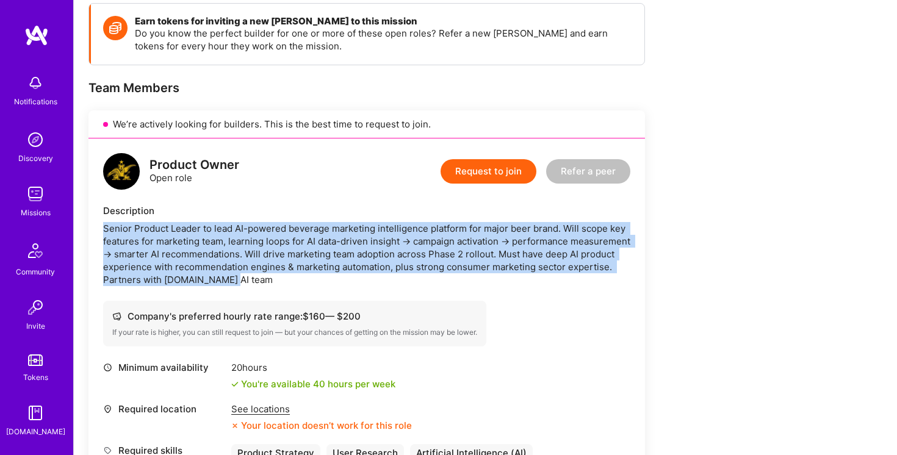
drag, startPoint x: 314, startPoint y: 282, endPoint x: 81, endPoint y: 223, distance: 240.4
drag, startPoint x: 81, startPoint y: 223, endPoint x: 301, endPoint y: 277, distance: 227.4
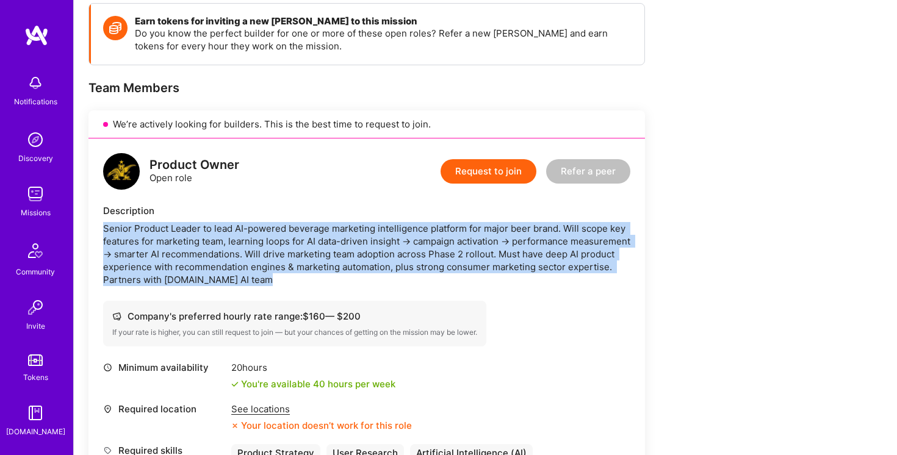
click at [301, 277] on div "Senior Product Leader to lead AI-powered beverage marketing intelligence platfo…" at bounding box center [366, 254] width 527 height 64
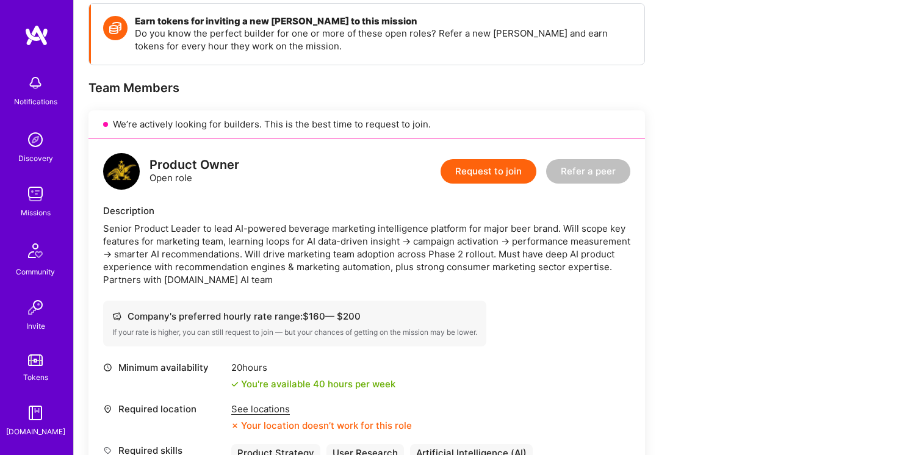
click at [301, 277] on div "Senior Product Leader to lead AI-powered beverage marketing intelligence platfo…" at bounding box center [366, 254] width 527 height 64
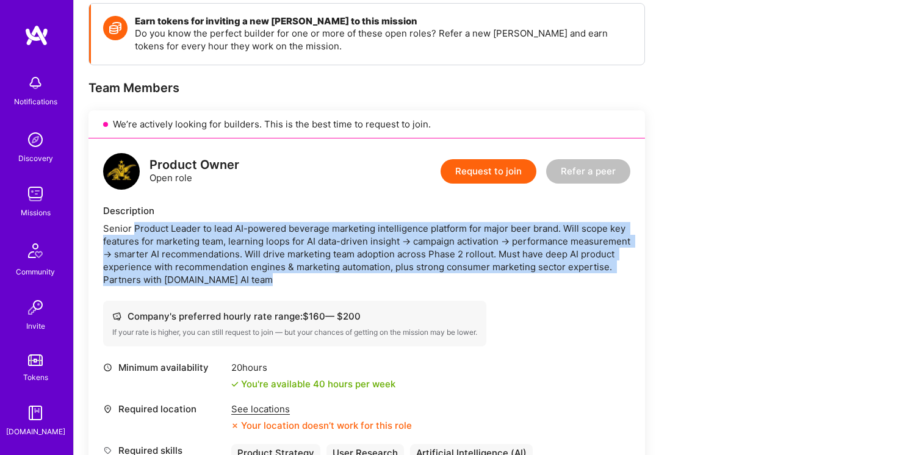
drag, startPoint x: 302, startPoint y: 277, endPoint x: 156, endPoint y: 228, distance: 153.9
click at [156, 228] on div "Senior Product Leader to lead AI-powered beverage marketing intelligence platfo…" at bounding box center [366, 254] width 527 height 64
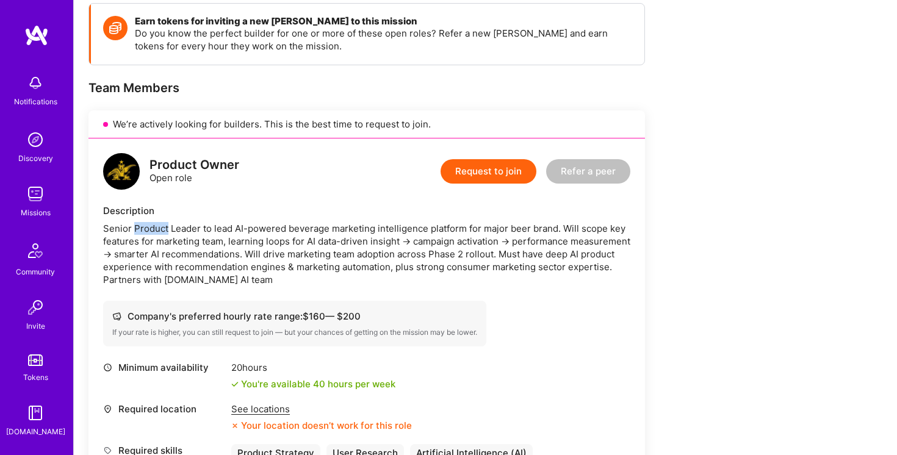
click at [156, 228] on div "Senior Product Leader to lead AI-powered beverage marketing intelligence platfo…" at bounding box center [366, 254] width 527 height 64
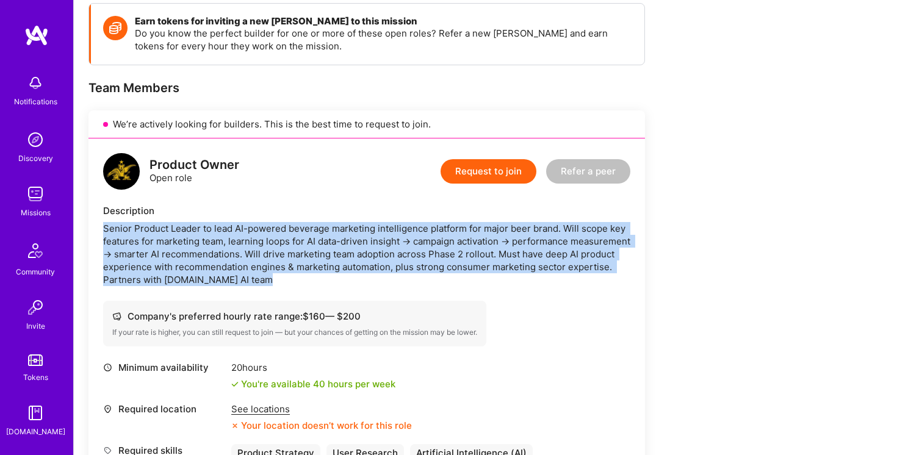
click at [156, 228] on div "Senior Product Leader to lead AI-powered beverage marketing intelligence platfo…" at bounding box center [366, 254] width 527 height 64
click at [124, 222] on div "Senior Product Leader to lead AI-powered beverage marketing intelligence platfo…" at bounding box center [366, 254] width 527 height 64
drag, startPoint x: 124, startPoint y: 222, endPoint x: 298, endPoint y: 285, distance: 184.3
click at [298, 285] on div "Senior Product Leader to lead AI-powered beverage marketing intelligence platfo…" at bounding box center [366, 254] width 527 height 64
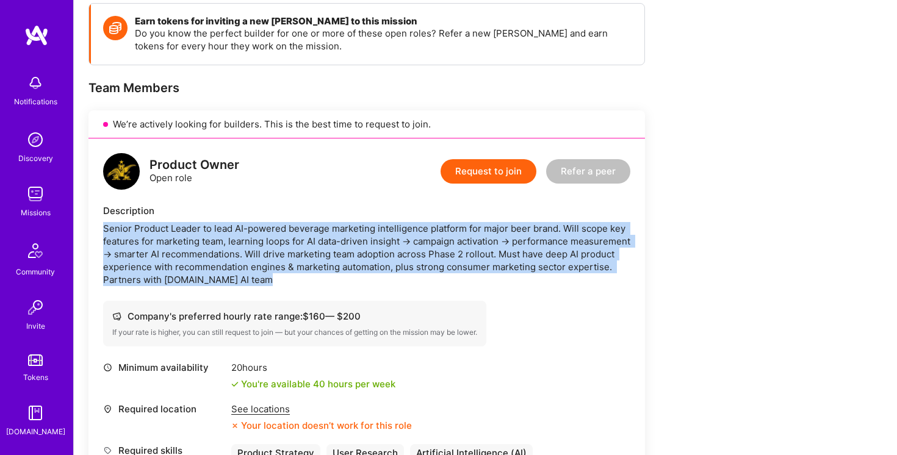
drag, startPoint x: 298, startPoint y: 285, endPoint x: 94, endPoint y: 227, distance: 211.8
click at [94, 227] on div "Product Owner Open role Request to join Refer a peer Description Senior Product…" at bounding box center [366, 322] width 556 height 368
drag, startPoint x: 94, startPoint y: 227, endPoint x: 307, endPoint y: 276, distance: 218.4
click at [307, 276] on div "Product Owner Open role Request to join Refer a peer Description Senior Product…" at bounding box center [366, 322] width 556 height 368
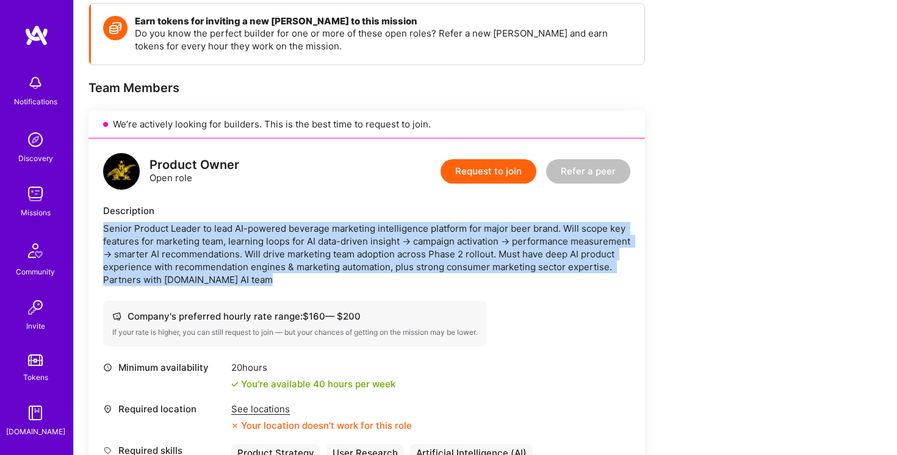
click at [307, 276] on div "Senior Product Leader to lead AI-powered beverage marketing intelligence platfo…" at bounding box center [366, 254] width 527 height 64
drag, startPoint x: 307, startPoint y: 276, endPoint x: 98, endPoint y: 226, distance: 215.0
click at [98, 226] on div "Product Owner Open role Request to join Refer a peer Description Senior Product…" at bounding box center [366, 322] width 556 height 368
drag, startPoint x: 98, startPoint y: 226, endPoint x: 276, endPoint y: 289, distance: 188.7
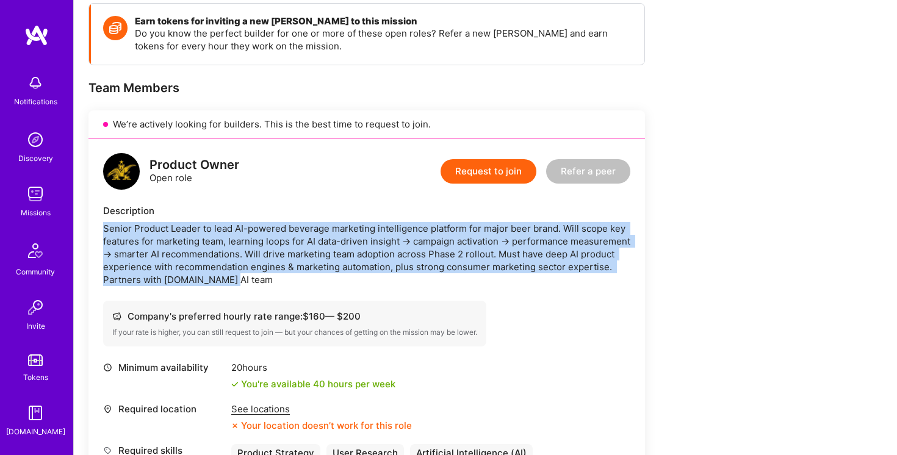
click at [276, 289] on div "Product Owner Open role Request to join Refer a peer Description Senior Product…" at bounding box center [366, 322] width 556 height 368
drag, startPoint x: 276, startPoint y: 289, endPoint x: 85, endPoint y: 229, distance: 199.5
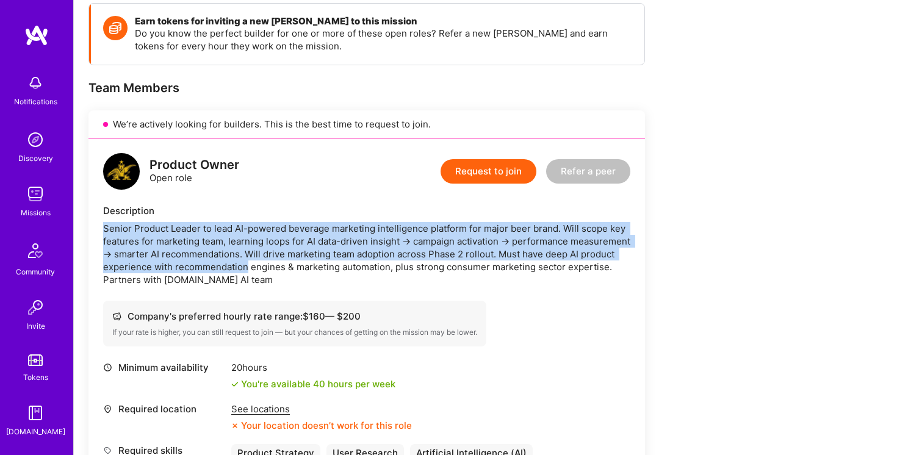
drag, startPoint x: 85, startPoint y: 229, endPoint x: 249, endPoint y: 271, distance: 169.4
click at [249, 271] on div "Senior Product Leader to lead AI-powered beverage marketing intelligence platfo…" at bounding box center [366, 254] width 527 height 64
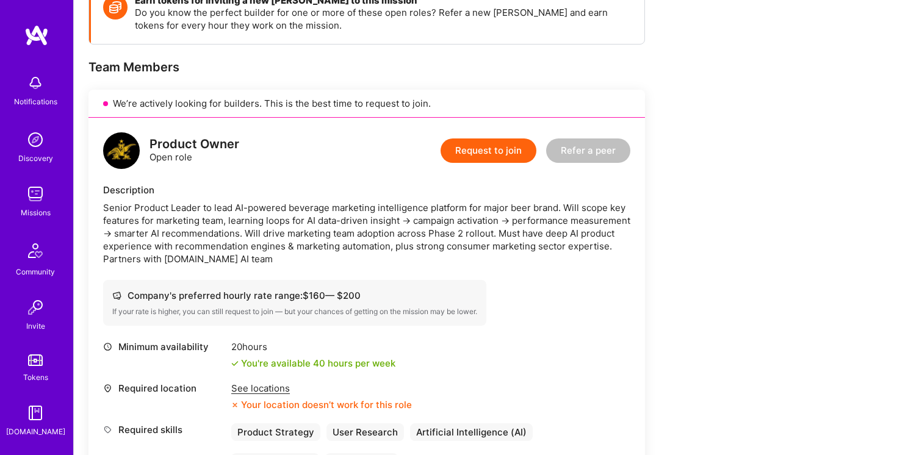
scroll to position [210, 0]
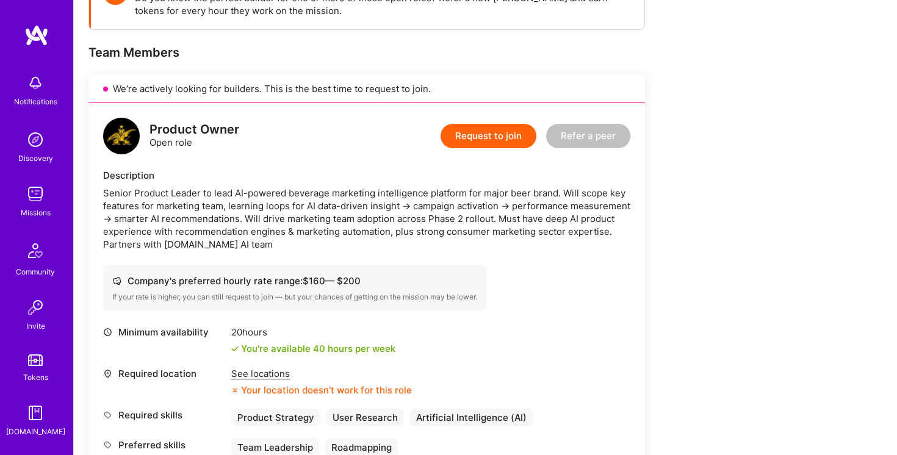
click at [287, 242] on div "Senior Product Leader to lead AI-powered beverage marketing intelligence platfo…" at bounding box center [366, 219] width 527 height 64
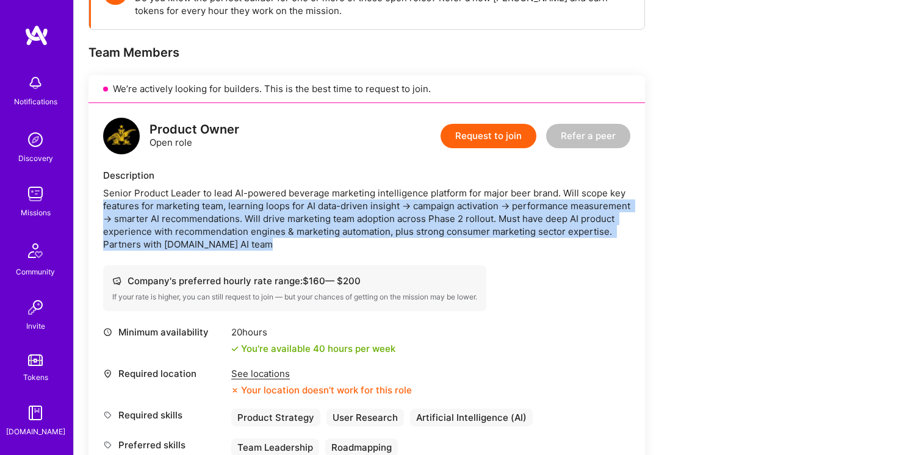
drag, startPoint x: 287, startPoint y: 242, endPoint x: 127, endPoint y: 201, distance: 165.5
click at [127, 201] on div "Senior Product Leader to lead AI-powered beverage marketing intelligence platfo…" at bounding box center [366, 219] width 527 height 64
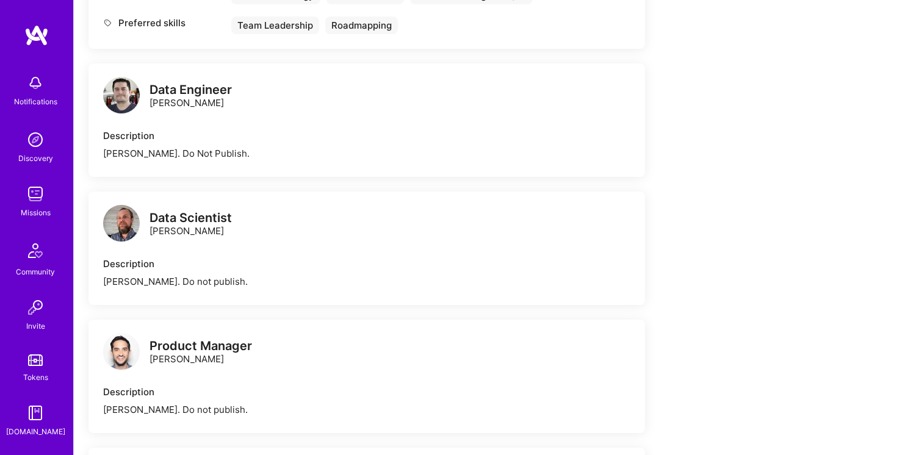
scroll to position [855, 0]
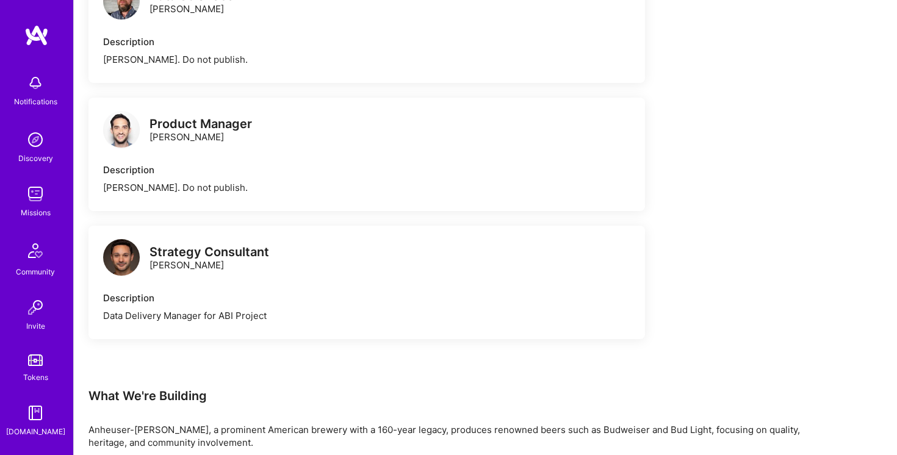
click at [157, 132] on div "Product Manager [PERSON_NAME]" at bounding box center [200, 131] width 102 height 26
drag, startPoint x: 157, startPoint y: 132, endPoint x: 209, endPoint y: 132, distance: 51.8
click at [209, 132] on div "Product Manager [PERSON_NAME]" at bounding box center [200, 131] width 102 height 26
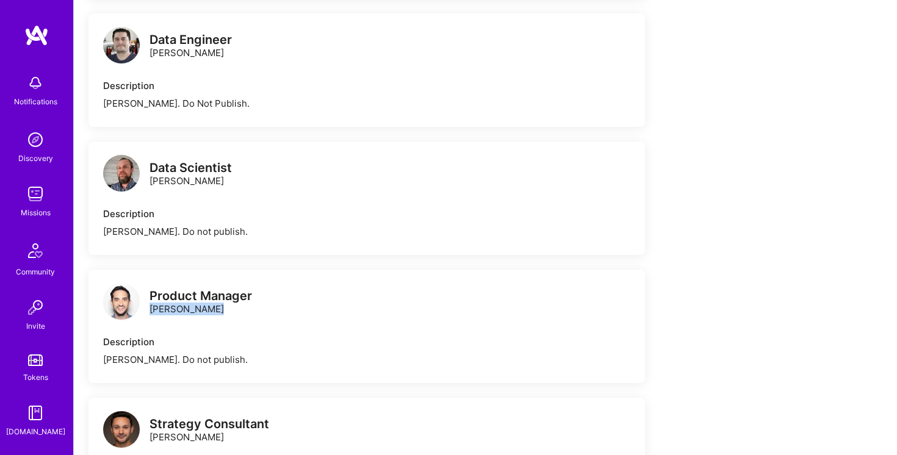
scroll to position [682, 0]
copy div "[PERSON_NAME]"
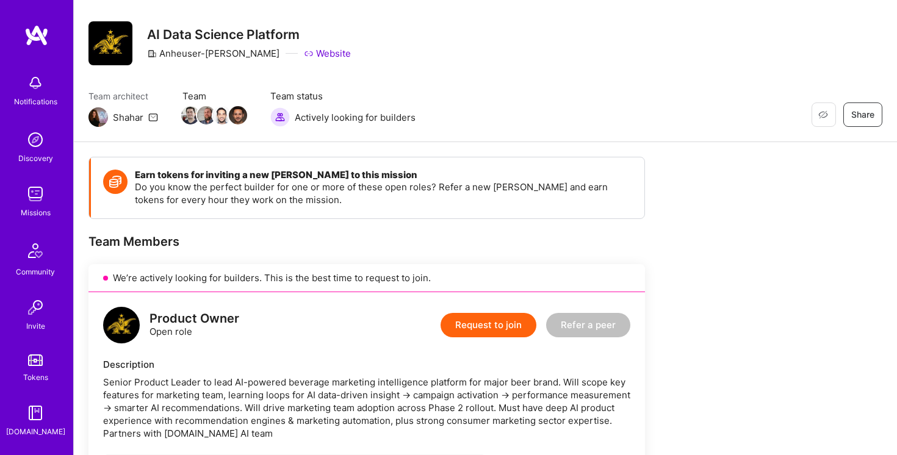
scroll to position [0, 0]
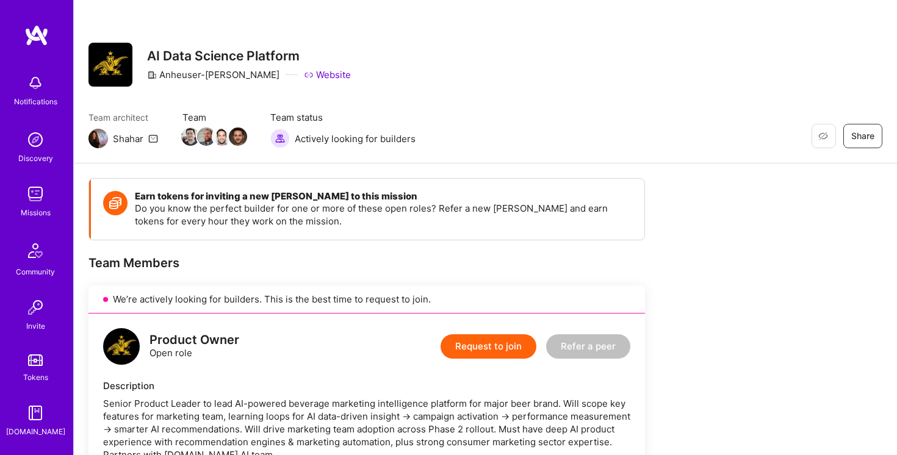
click at [40, 41] on img at bounding box center [36, 35] width 24 height 22
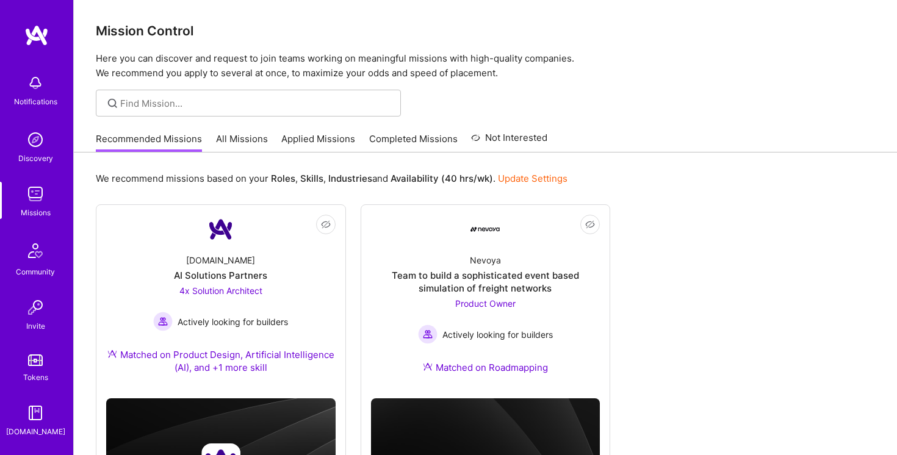
scroll to position [113, 0]
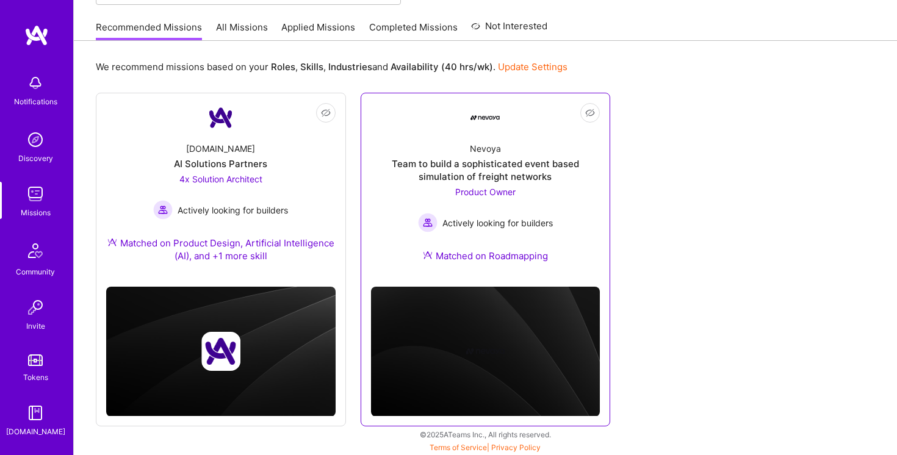
click at [462, 140] on div "Nevoya Team to build a sophisticated event based simulation of freight networks…" at bounding box center [485, 204] width 229 height 145
